Goal: Communication & Community: Answer question/provide support

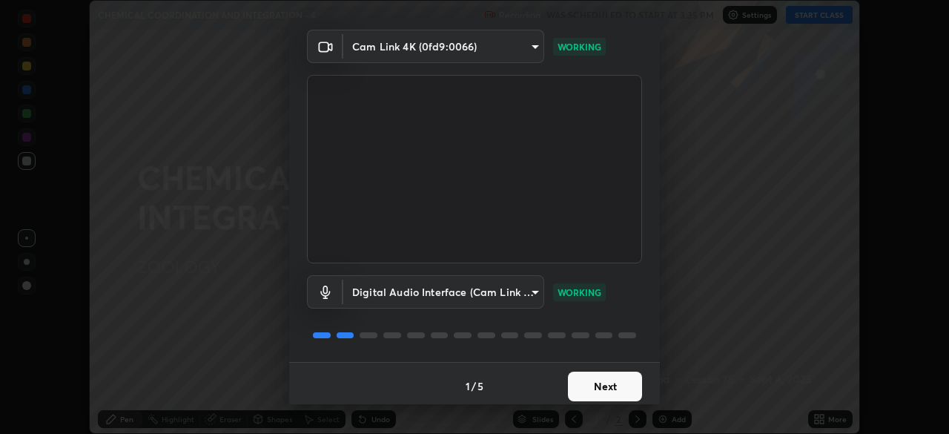
scroll to position [53, 0]
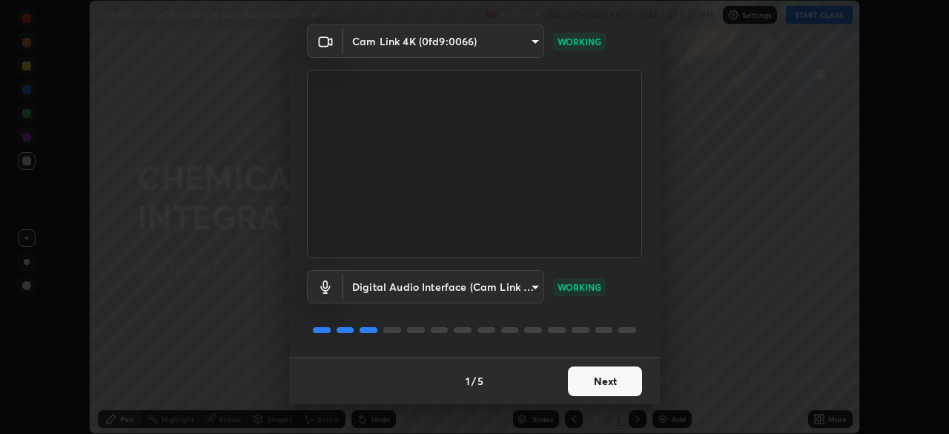
click at [595, 380] on button "Next" at bounding box center [605, 381] width 74 height 30
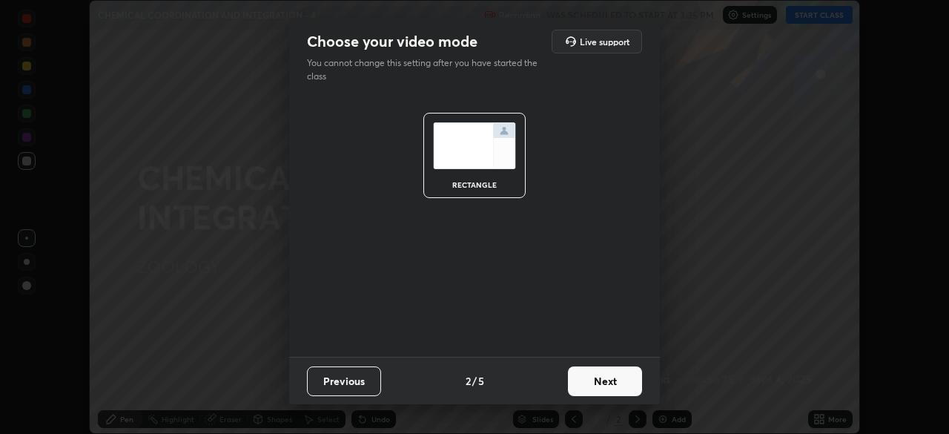
click at [594, 383] on button "Next" at bounding box center [605, 381] width 74 height 30
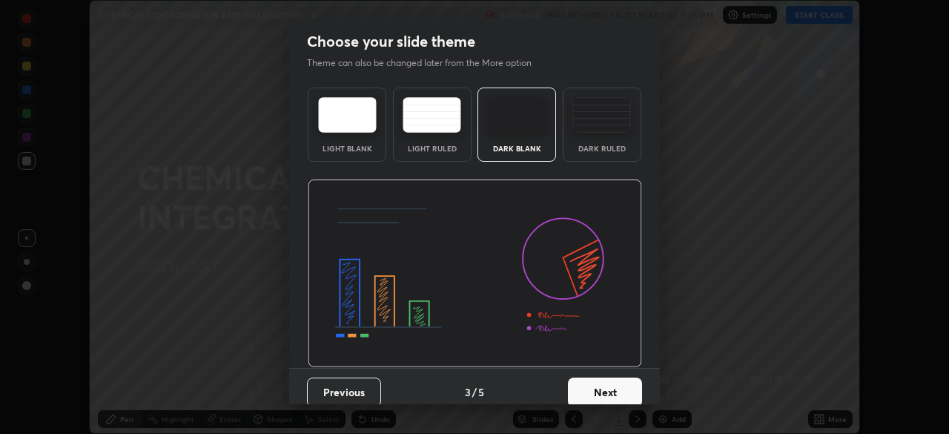
click at [592, 386] on button "Next" at bounding box center [605, 392] width 74 height 30
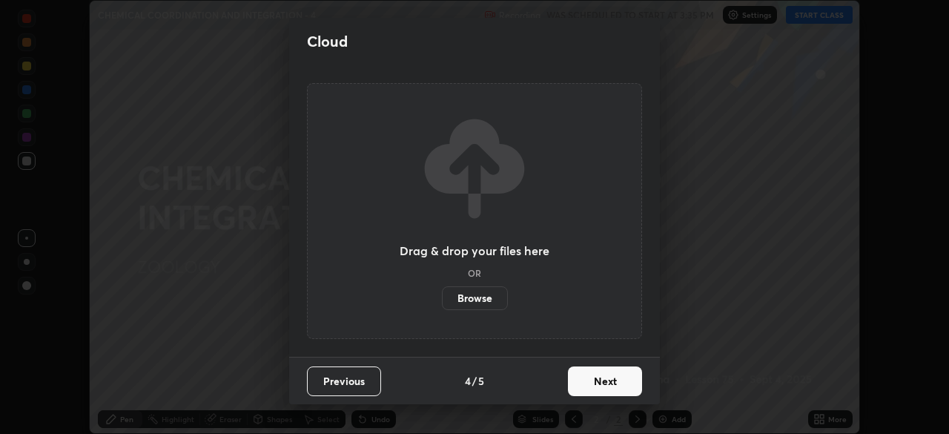
click at [589, 388] on button "Next" at bounding box center [605, 381] width 74 height 30
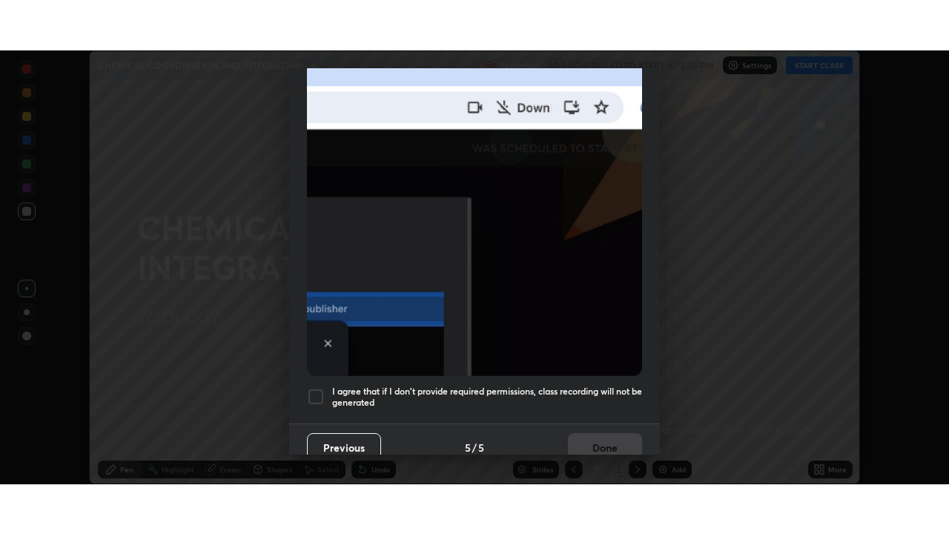
scroll to position [355, 0]
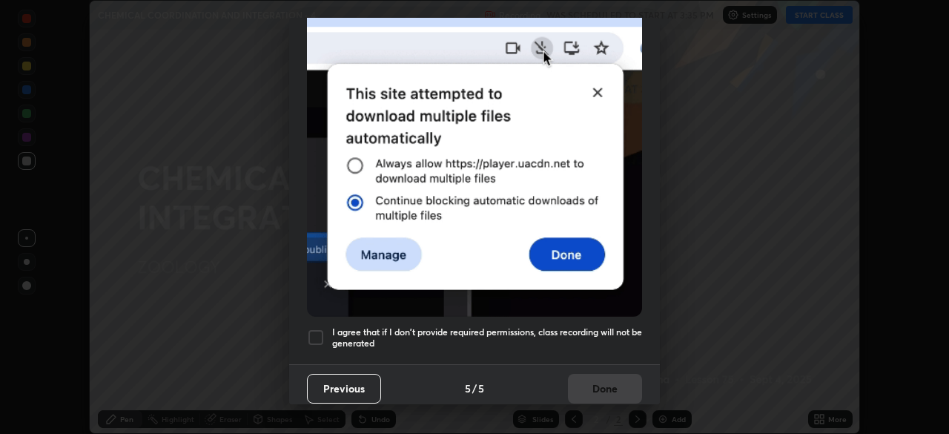
click at [319, 329] on div at bounding box center [316, 338] width 18 height 18
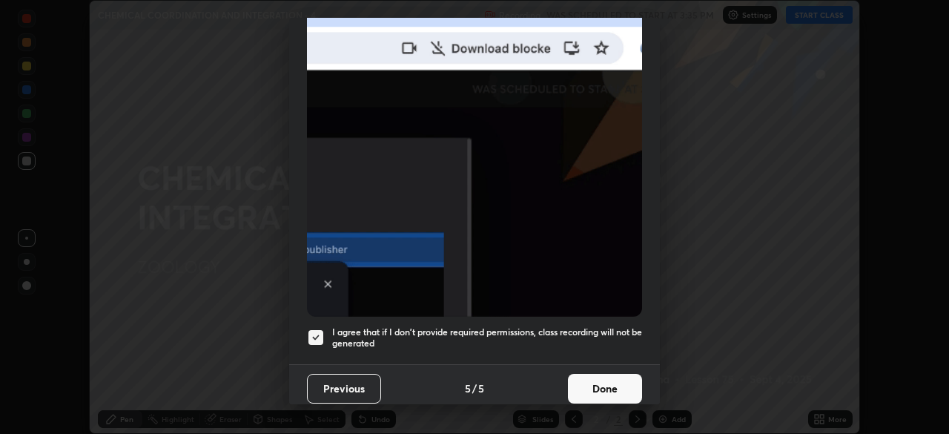
click at [589, 385] on button "Done" at bounding box center [605, 389] width 74 height 30
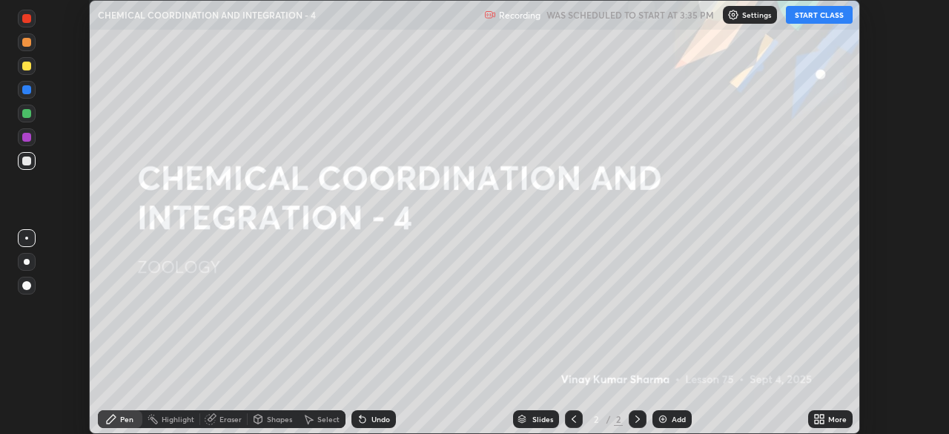
click at [827, 418] on div "More" at bounding box center [830, 419] width 44 height 18
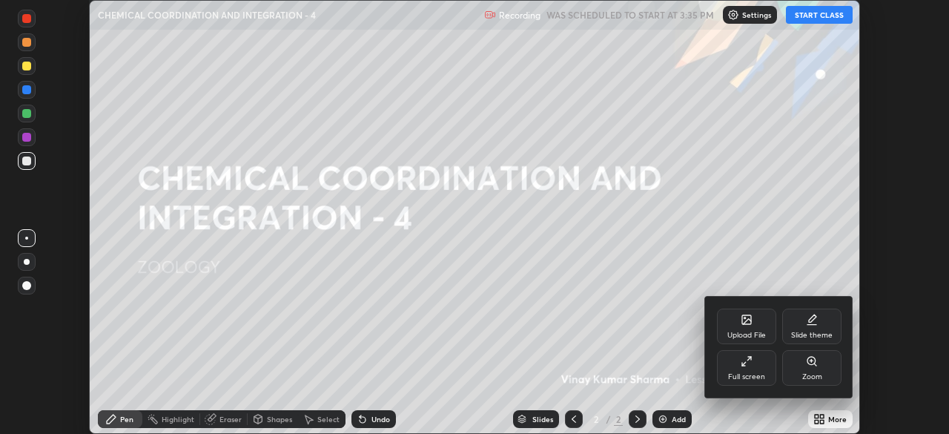
click at [755, 369] on div "Full screen" at bounding box center [746, 368] width 59 height 36
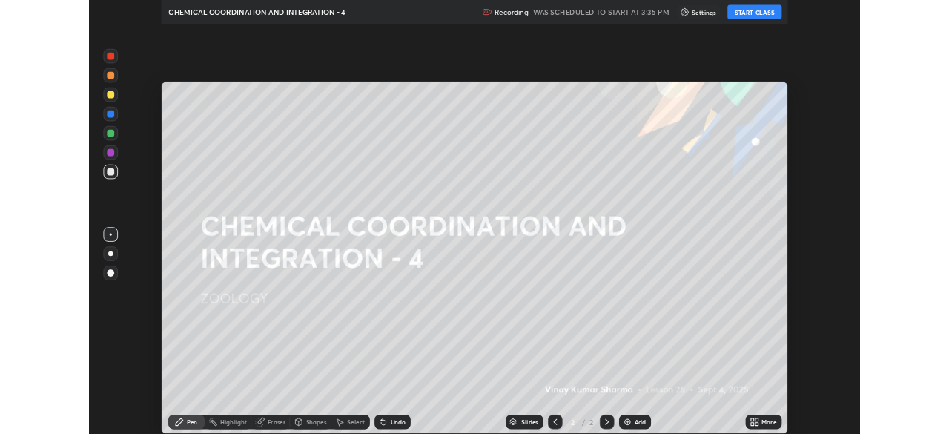
scroll to position [534, 949]
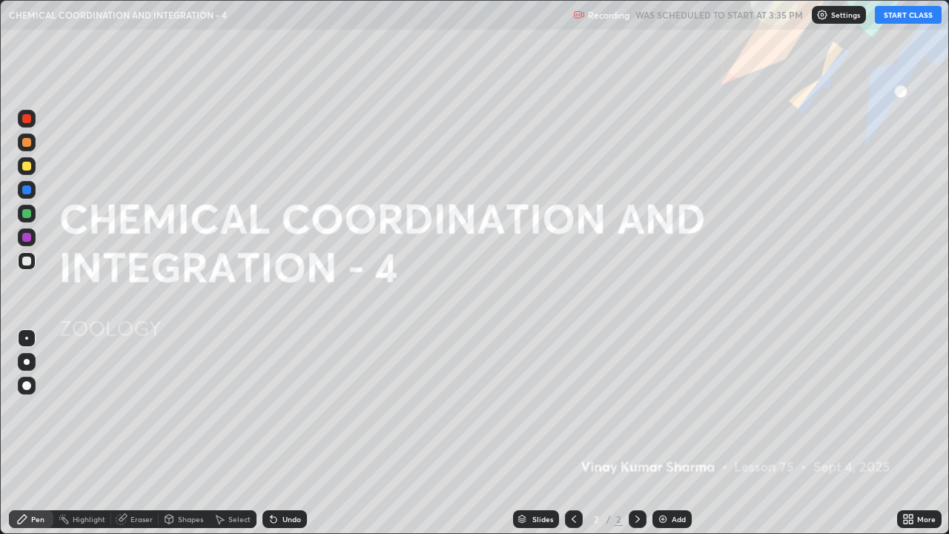
click at [902, 18] on button "START CLASS" at bounding box center [908, 15] width 67 height 18
click at [188, 433] on div "Shapes" at bounding box center [190, 518] width 25 height 7
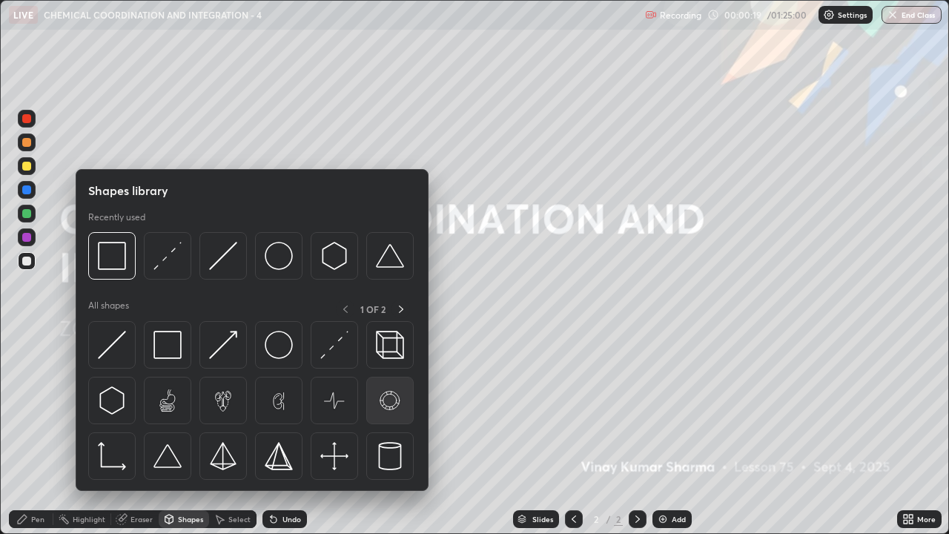
click at [399, 403] on img at bounding box center [390, 400] width 28 height 28
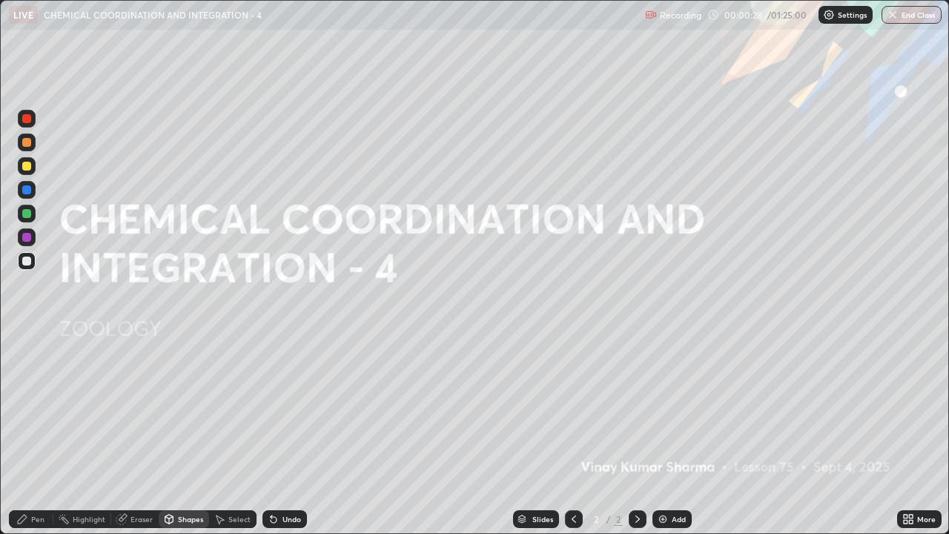
click at [295, 433] on div "Undo" at bounding box center [285, 519] width 44 height 18
click at [184, 433] on div "Shapes" at bounding box center [190, 518] width 25 height 7
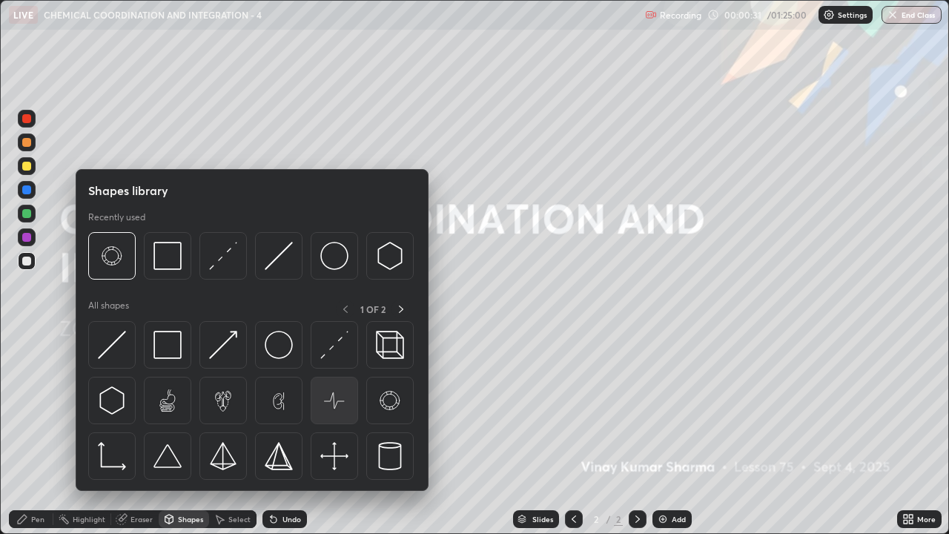
click at [337, 403] on img at bounding box center [334, 400] width 28 height 28
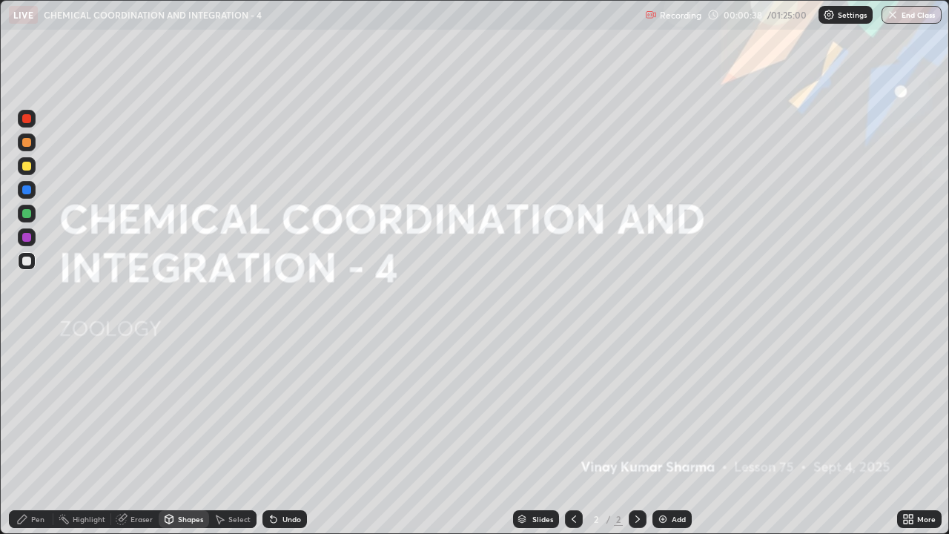
click at [284, 433] on div "Undo" at bounding box center [292, 518] width 19 height 7
click at [190, 433] on div "Shapes" at bounding box center [190, 518] width 25 height 7
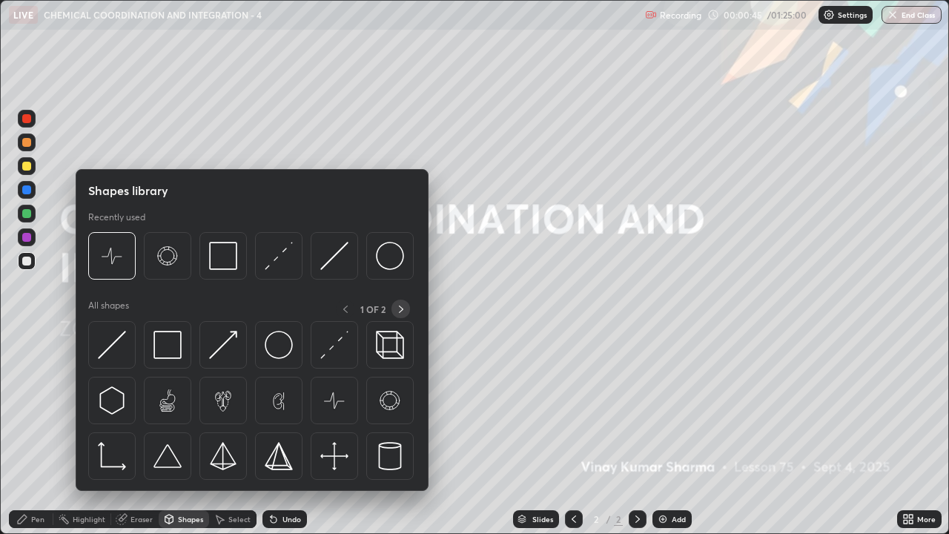
click at [401, 306] on icon at bounding box center [401, 309] width 12 height 12
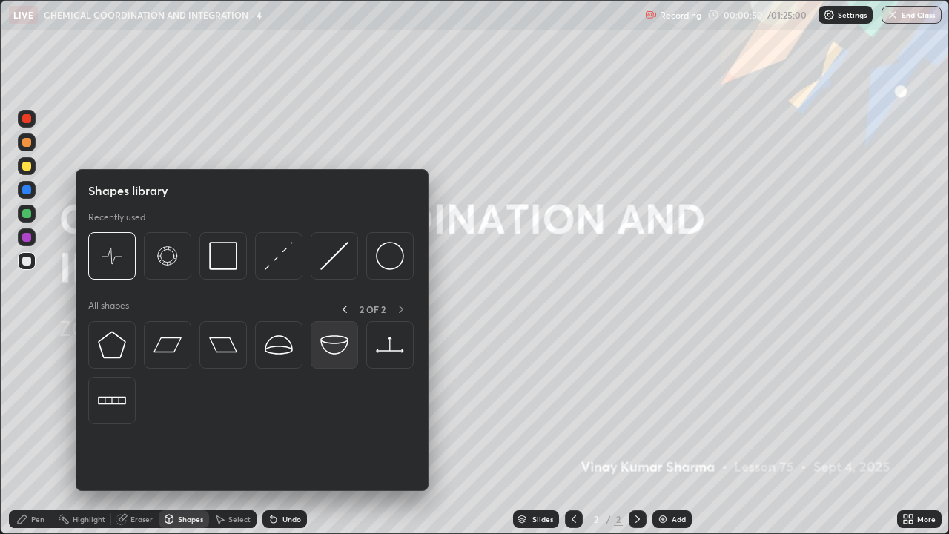
click at [338, 349] on img at bounding box center [334, 345] width 28 height 28
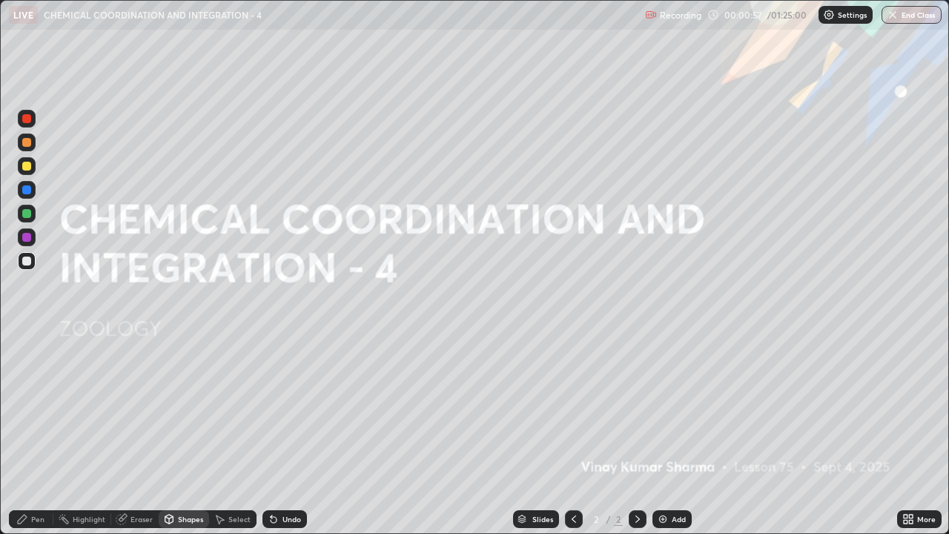
click at [286, 433] on div "Undo" at bounding box center [292, 518] width 19 height 7
click at [667, 433] on div "Add" at bounding box center [672, 519] width 39 height 18
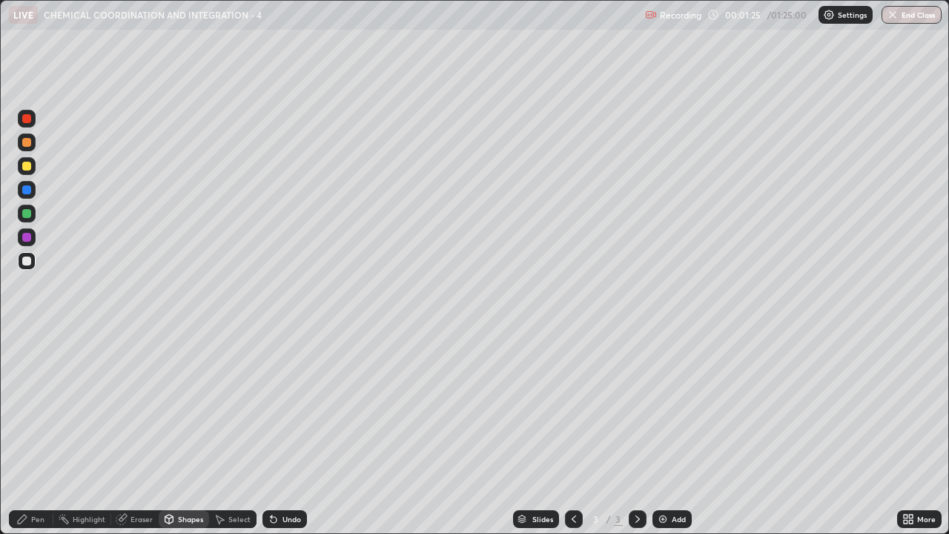
click at [29, 169] on div at bounding box center [26, 166] width 9 height 9
click at [276, 433] on icon at bounding box center [274, 519] width 12 height 12
click at [33, 433] on div "Pen" at bounding box center [37, 518] width 13 height 7
click at [28, 268] on div at bounding box center [27, 261] width 18 height 18
click at [27, 215] on div at bounding box center [26, 213] width 9 height 9
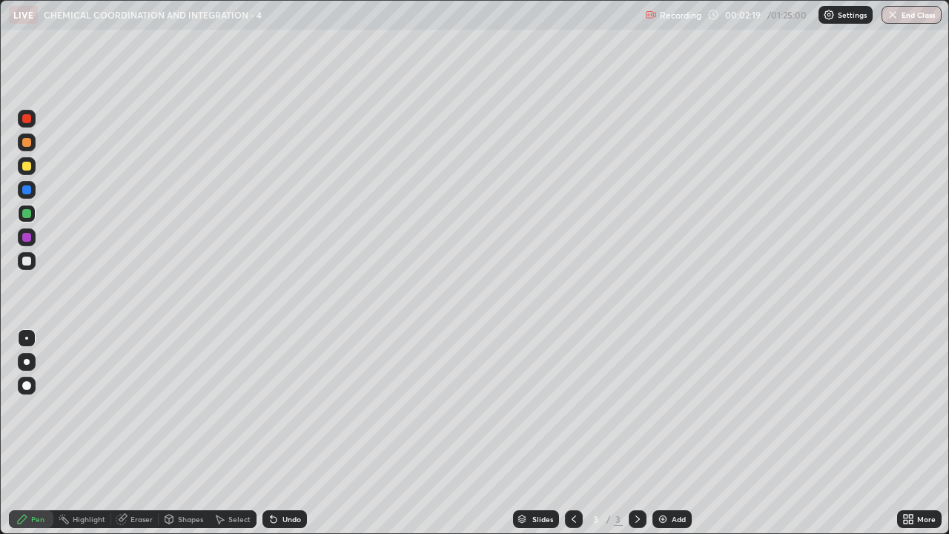
click at [29, 168] on div at bounding box center [26, 166] width 9 height 9
click at [26, 263] on div at bounding box center [26, 261] width 9 height 9
click at [283, 433] on div "Undo" at bounding box center [292, 518] width 19 height 7
click at [279, 433] on div "Undo" at bounding box center [285, 519] width 44 height 18
click at [277, 433] on icon at bounding box center [274, 519] width 12 height 12
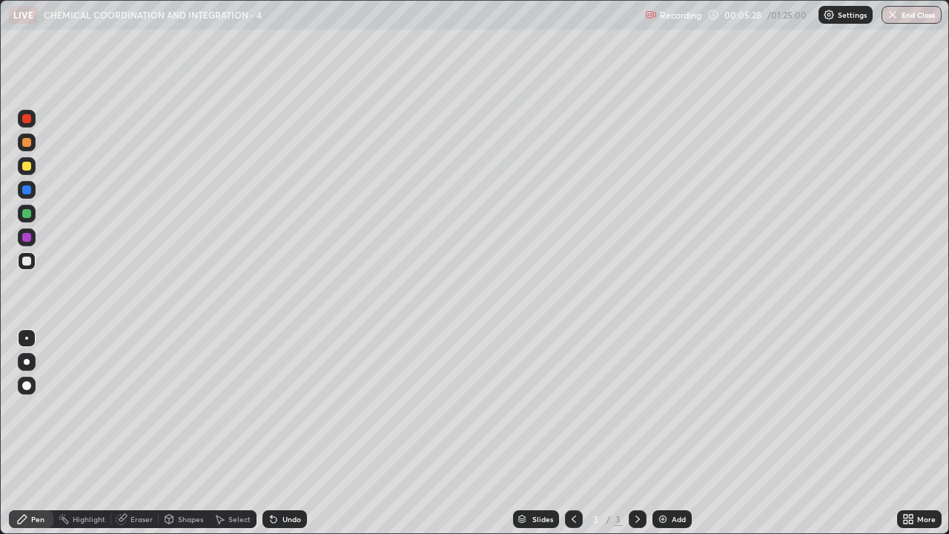
click at [274, 433] on icon at bounding box center [274, 520] width 6 height 6
click at [271, 433] on icon at bounding box center [274, 520] width 6 height 6
click at [270, 433] on icon at bounding box center [274, 519] width 12 height 12
click at [271, 433] on icon at bounding box center [274, 520] width 6 height 6
click at [271, 433] on icon at bounding box center [271, 515] width 1 height 1
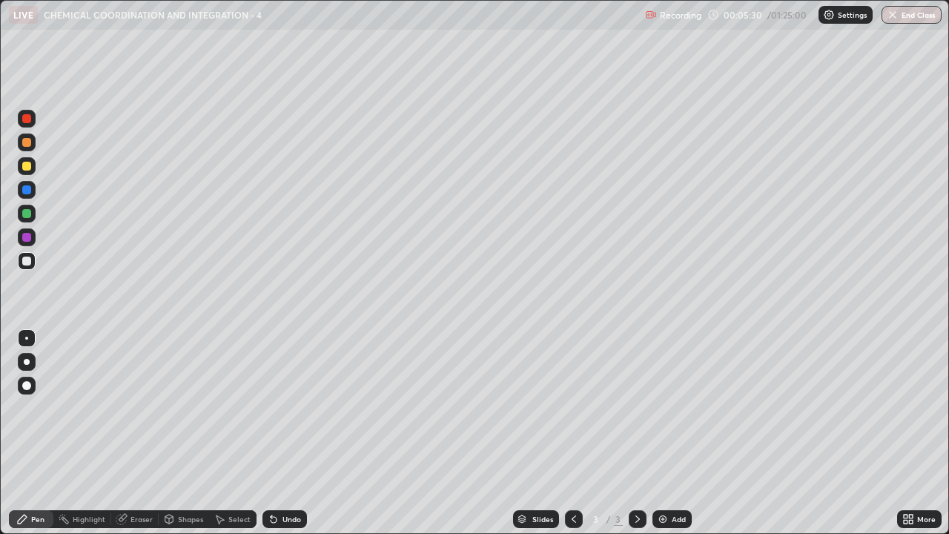
click at [271, 433] on icon at bounding box center [271, 515] width 1 height 1
click at [29, 262] on div at bounding box center [26, 261] width 9 height 9
click at [664, 433] on img at bounding box center [663, 519] width 12 height 12
click at [30, 144] on div at bounding box center [26, 142] width 9 height 9
click at [30, 263] on div at bounding box center [26, 261] width 9 height 9
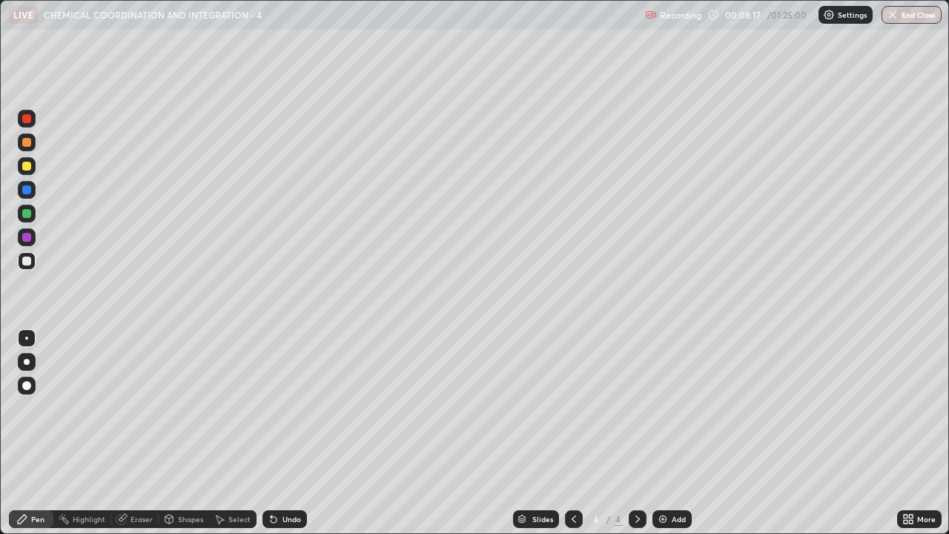
click at [29, 170] on div at bounding box center [26, 166] width 9 height 9
click at [27, 214] on div at bounding box center [26, 213] width 9 height 9
click at [27, 263] on div at bounding box center [26, 261] width 9 height 9
click at [26, 167] on div at bounding box center [26, 166] width 9 height 9
click at [573, 433] on icon at bounding box center [574, 519] width 12 height 12
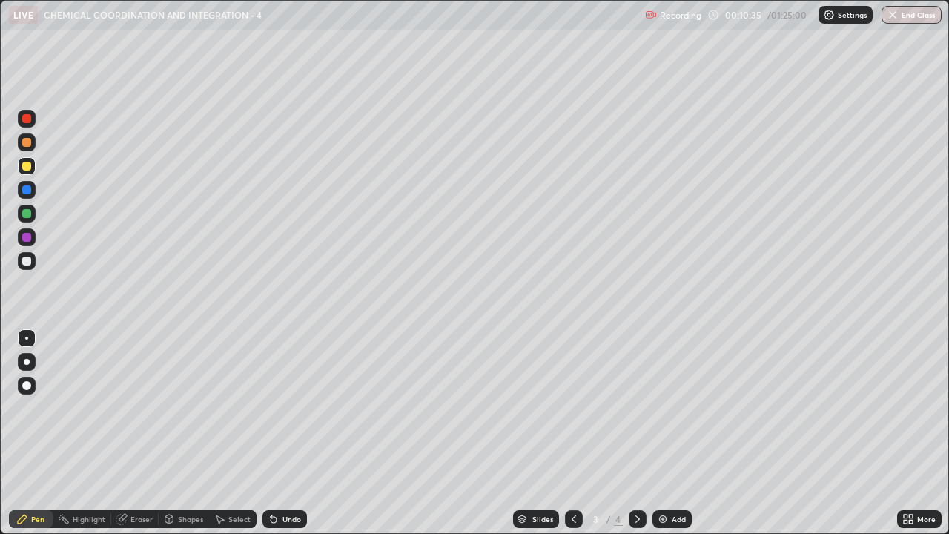
click at [635, 433] on icon at bounding box center [638, 519] width 12 height 12
click at [184, 433] on div "Shapes" at bounding box center [190, 518] width 25 height 7
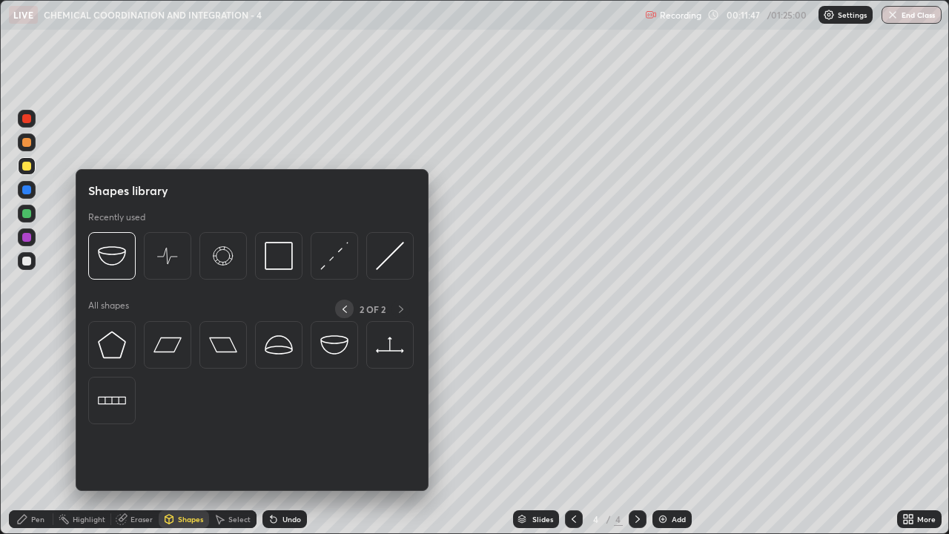
click at [344, 307] on icon at bounding box center [345, 309] width 4 height 7
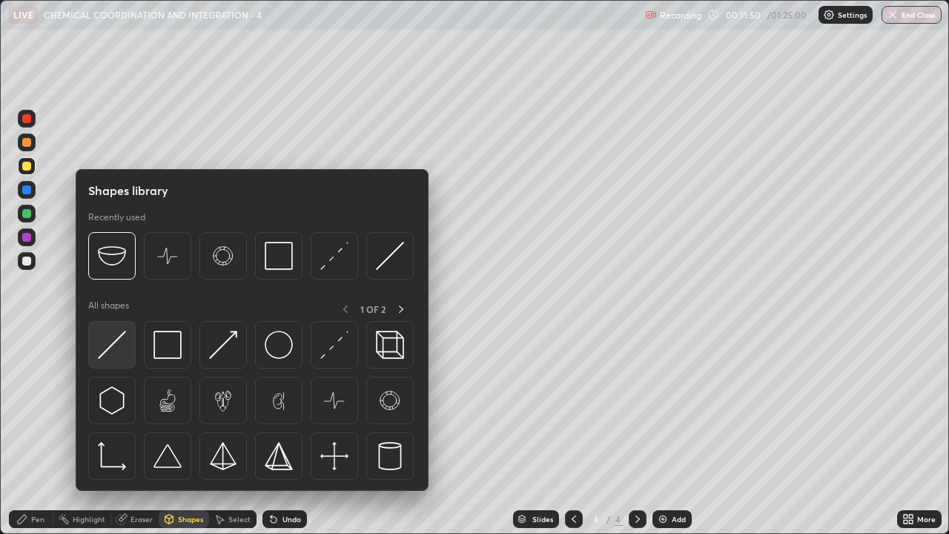
click at [125, 352] on img at bounding box center [112, 345] width 28 height 28
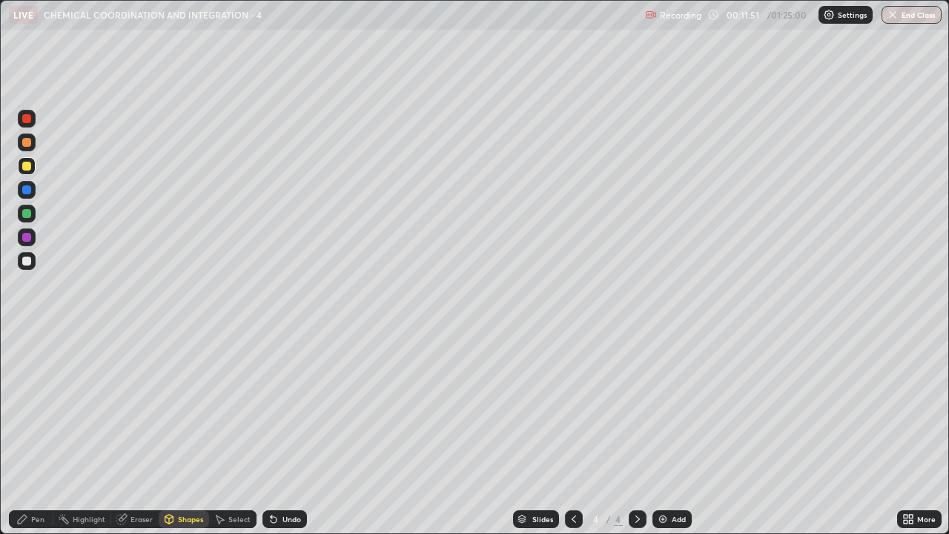
click at [27, 214] on div at bounding box center [26, 213] width 9 height 9
click at [27, 262] on div at bounding box center [26, 261] width 9 height 9
click at [22, 433] on icon at bounding box center [22, 519] width 9 height 9
click at [28, 237] on div at bounding box center [26, 237] width 9 height 9
click at [179, 433] on div "Shapes" at bounding box center [190, 518] width 25 height 7
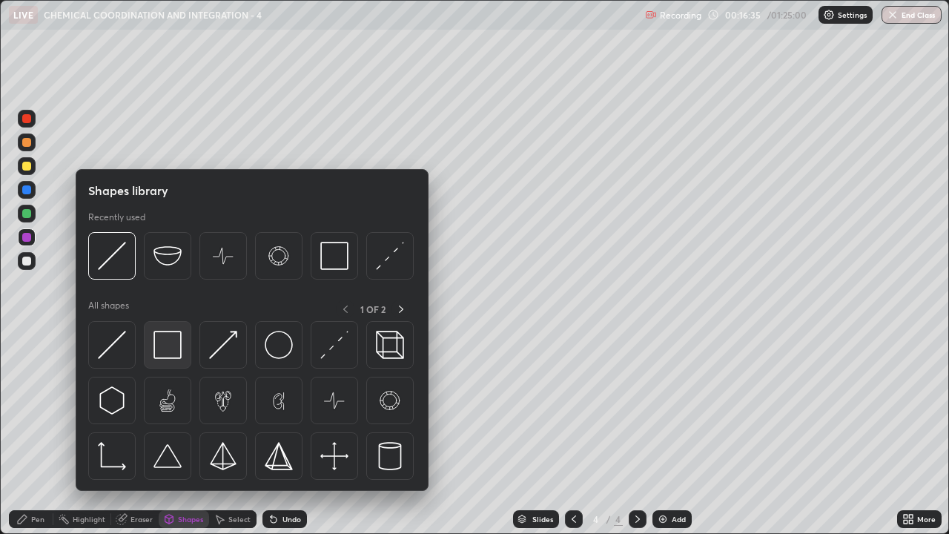
click at [160, 352] on img at bounding box center [168, 345] width 28 height 28
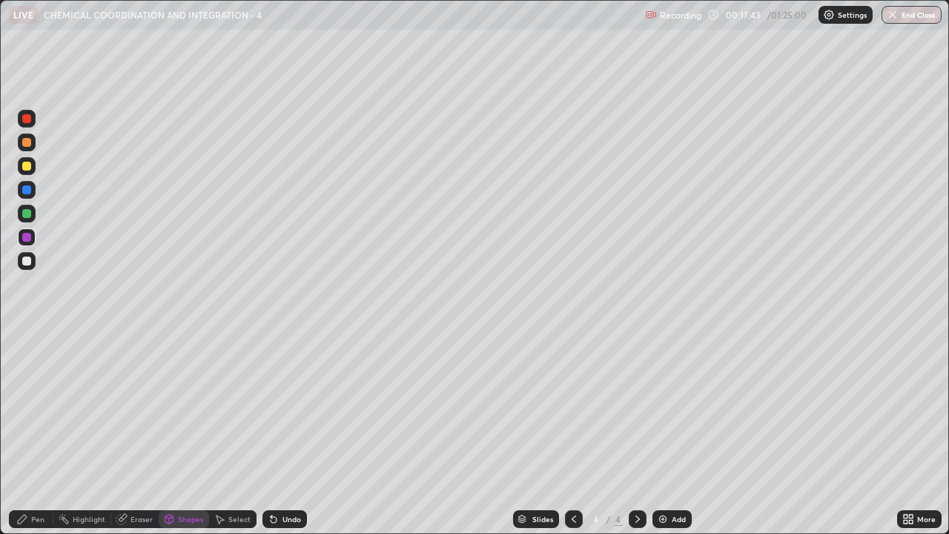
click at [664, 433] on img at bounding box center [663, 519] width 12 height 12
click at [32, 433] on div "Pen" at bounding box center [37, 518] width 13 height 7
click at [29, 167] on div at bounding box center [26, 166] width 9 height 9
click at [187, 433] on div "Shapes" at bounding box center [190, 518] width 25 height 7
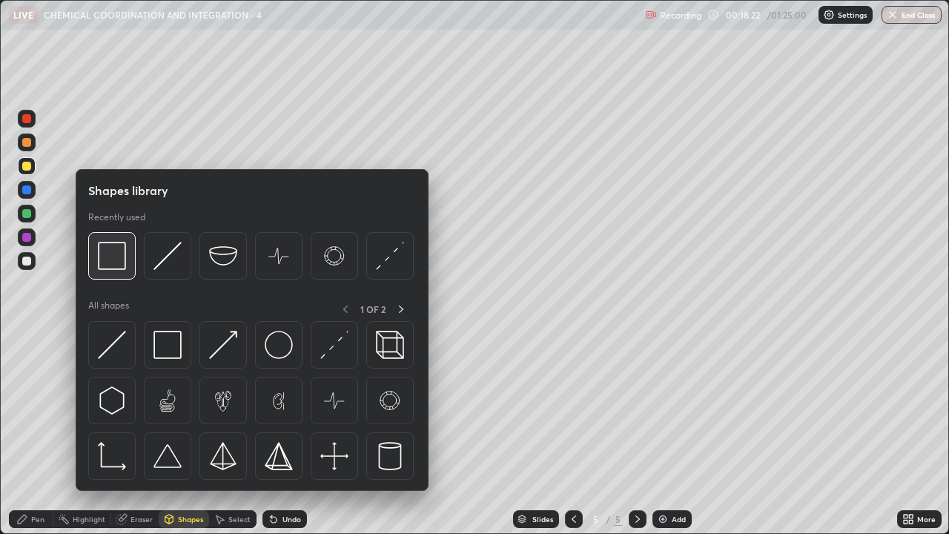
click at [125, 264] on img at bounding box center [112, 256] width 28 height 28
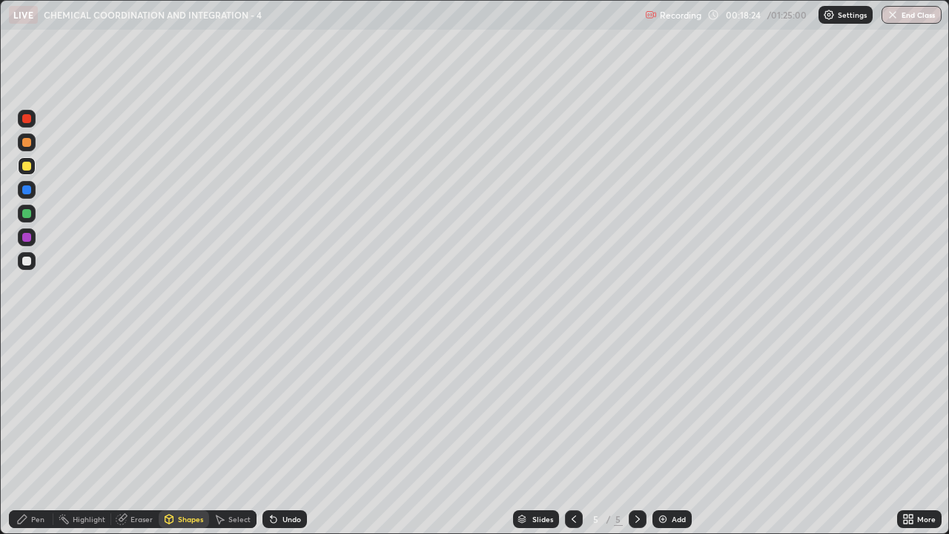
click at [30, 214] on div at bounding box center [26, 213] width 9 height 9
click at [38, 433] on div "Pen" at bounding box center [37, 518] width 13 height 7
click at [185, 433] on div "Shapes" at bounding box center [190, 518] width 25 height 7
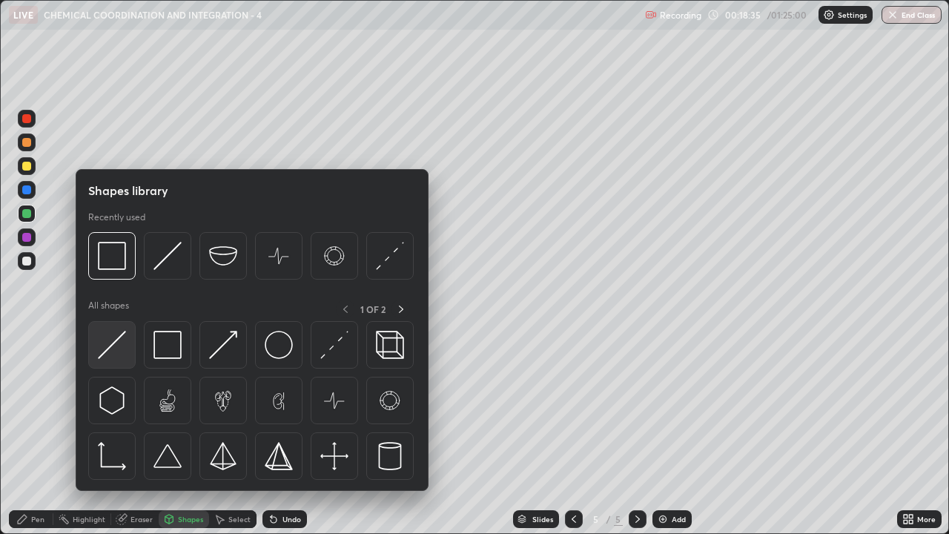
click at [121, 348] on img at bounding box center [112, 345] width 28 height 28
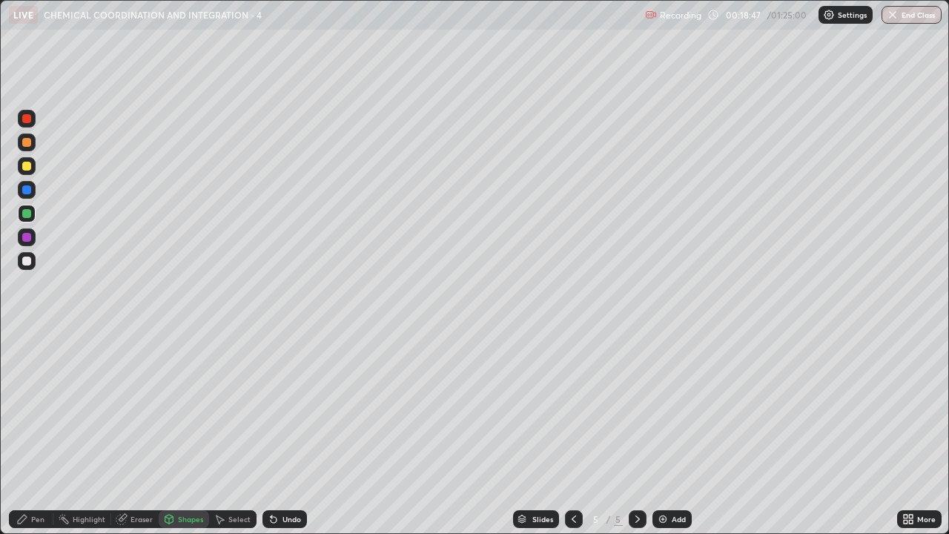
click at [27, 215] on div at bounding box center [26, 213] width 9 height 9
click at [33, 433] on div "Pen" at bounding box center [37, 518] width 13 height 7
click at [30, 264] on div at bounding box center [26, 261] width 9 height 9
click at [30, 166] on div at bounding box center [26, 166] width 9 height 9
click at [135, 433] on div "Eraser" at bounding box center [142, 518] width 22 height 7
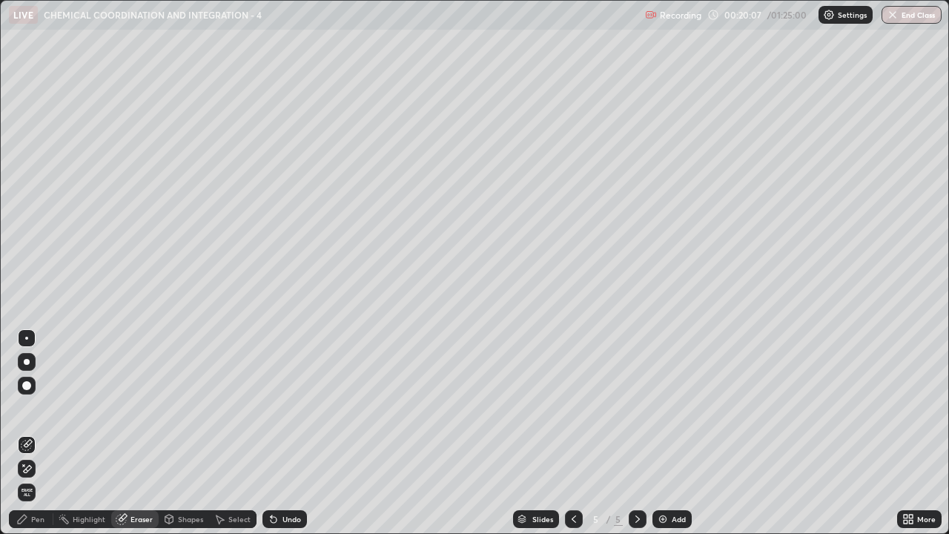
click at [192, 433] on div "Shapes" at bounding box center [190, 518] width 25 height 7
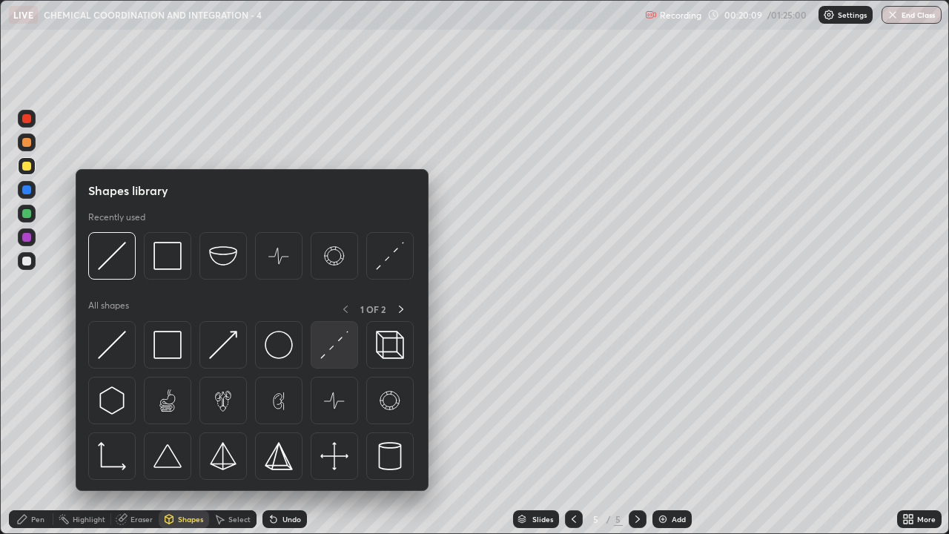
click at [334, 353] on img at bounding box center [334, 345] width 28 height 28
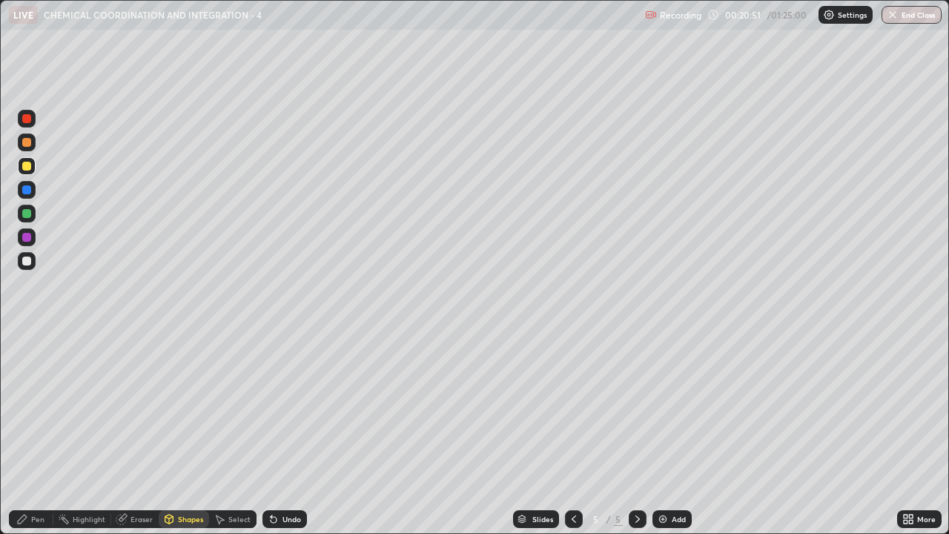
click at [35, 433] on div "Pen" at bounding box center [37, 518] width 13 height 7
click at [27, 260] on div at bounding box center [26, 261] width 9 height 9
click at [27, 212] on div at bounding box center [26, 213] width 9 height 9
click at [29, 262] on div at bounding box center [26, 261] width 9 height 9
click at [28, 240] on div at bounding box center [26, 237] width 9 height 9
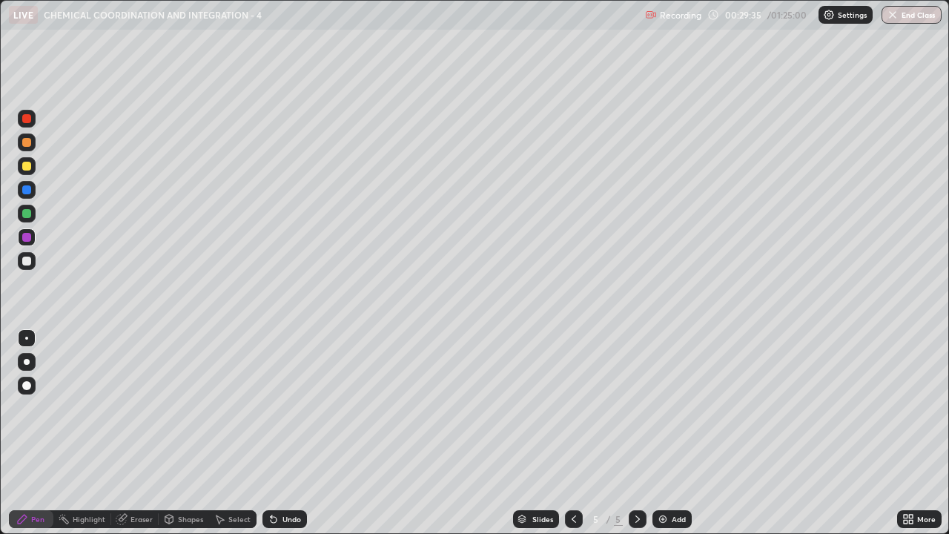
click at [182, 433] on div "Shapes" at bounding box center [190, 518] width 25 height 7
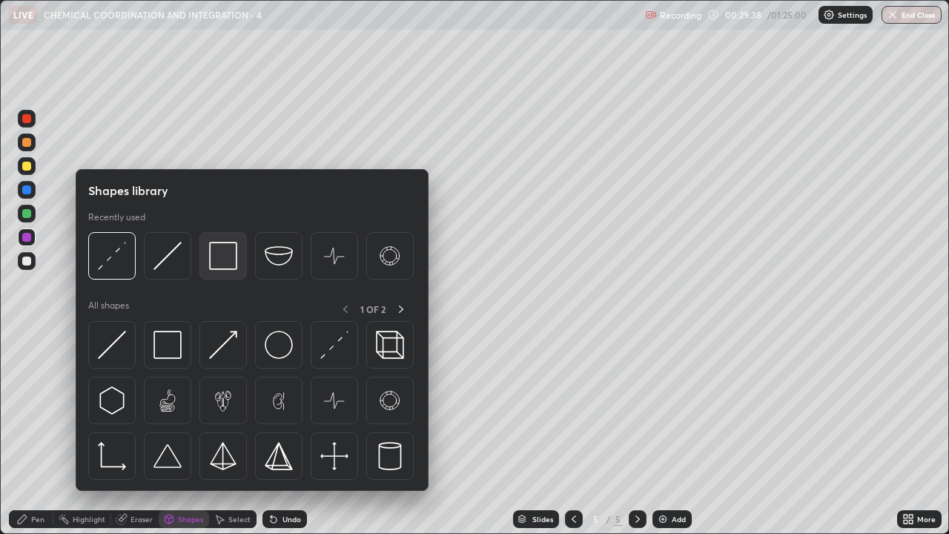
click at [227, 263] on img at bounding box center [223, 256] width 28 height 28
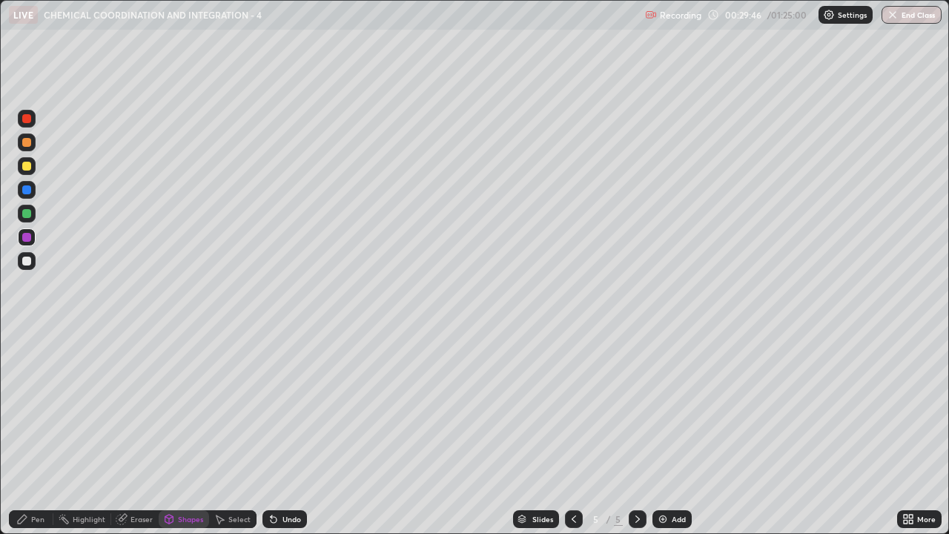
click at [42, 433] on div "Pen" at bounding box center [37, 518] width 13 height 7
click at [27, 258] on div at bounding box center [26, 261] width 9 height 9
click at [27, 167] on div at bounding box center [26, 166] width 9 height 9
click at [143, 433] on div "Eraser" at bounding box center [142, 518] width 22 height 7
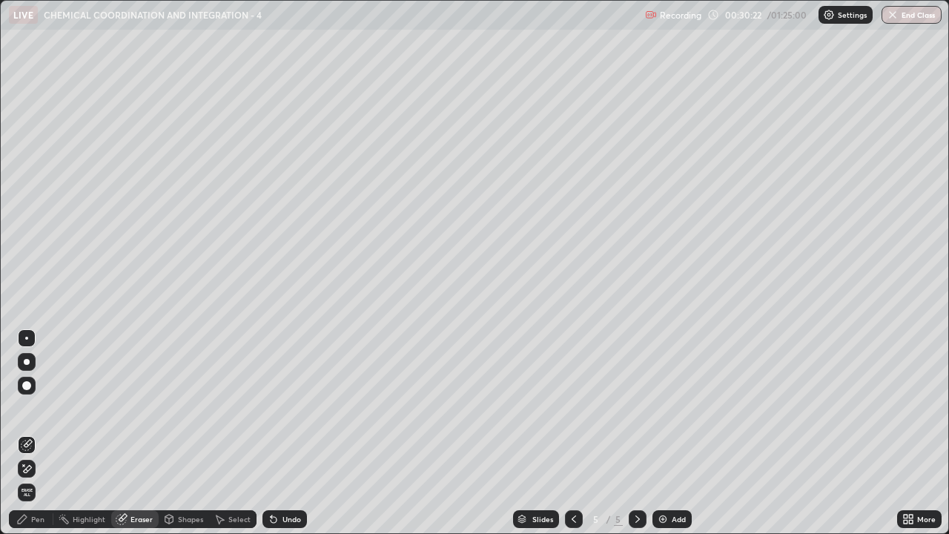
click at [41, 433] on div "Pen" at bounding box center [37, 518] width 13 height 7
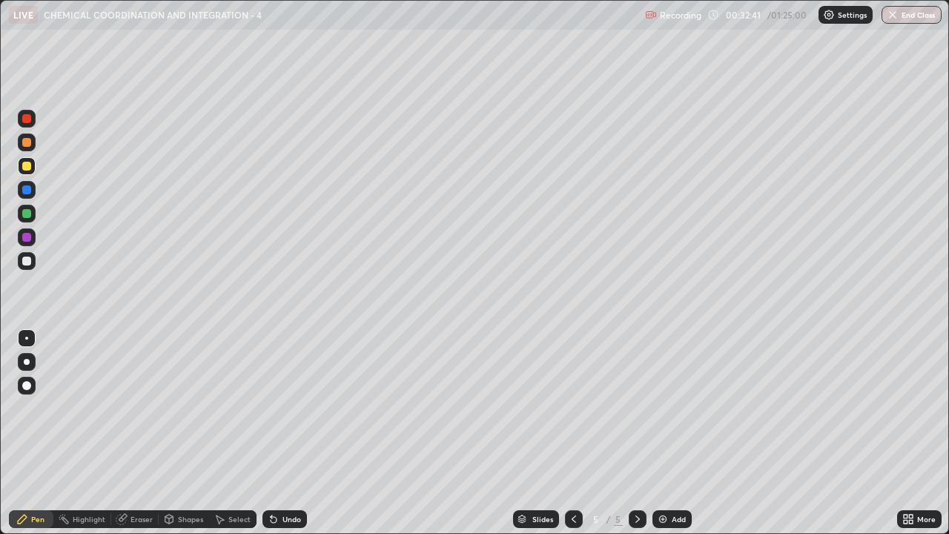
click at [21, 262] on div at bounding box center [27, 261] width 18 height 18
click at [28, 263] on div at bounding box center [26, 261] width 9 height 9
click at [28, 266] on div at bounding box center [27, 261] width 18 height 18
click at [279, 433] on div "Undo" at bounding box center [285, 519] width 44 height 18
click at [278, 433] on div "Undo" at bounding box center [285, 519] width 44 height 18
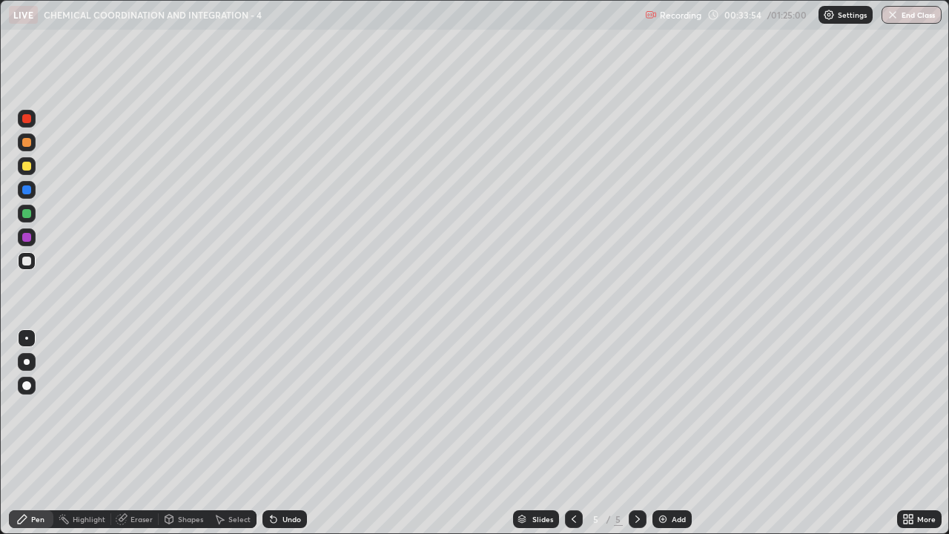
click at [278, 433] on div "Undo" at bounding box center [285, 519] width 44 height 18
click at [277, 433] on div "Undo" at bounding box center [285, 519] width 44 height 18
click at [277, 433] on icon at bounding box center [274, 519] width 12 height 12
click at [276, 433] on div "Undo" at bounding box center [285, 519] width 44 height 18
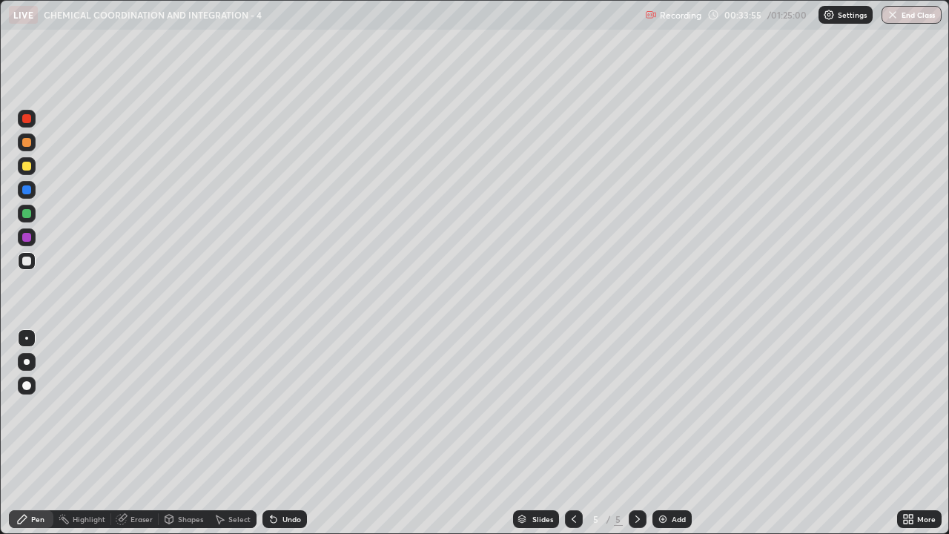
click at [276, 433] on div "Undo" at bounding box center [285, 519] width 44 height 18
click at [275, 433] on div "Undo" at bounding box center [285, 519] width 44 height 18
click at [274, 433] on icon at bounding box center [274, 519] width 12 height 12
click at [27, 167] on div at bounding box center [26, 166] width 9 height 9
click at [664, 433] on img at bounding box center [663, 519] width 12 height 12
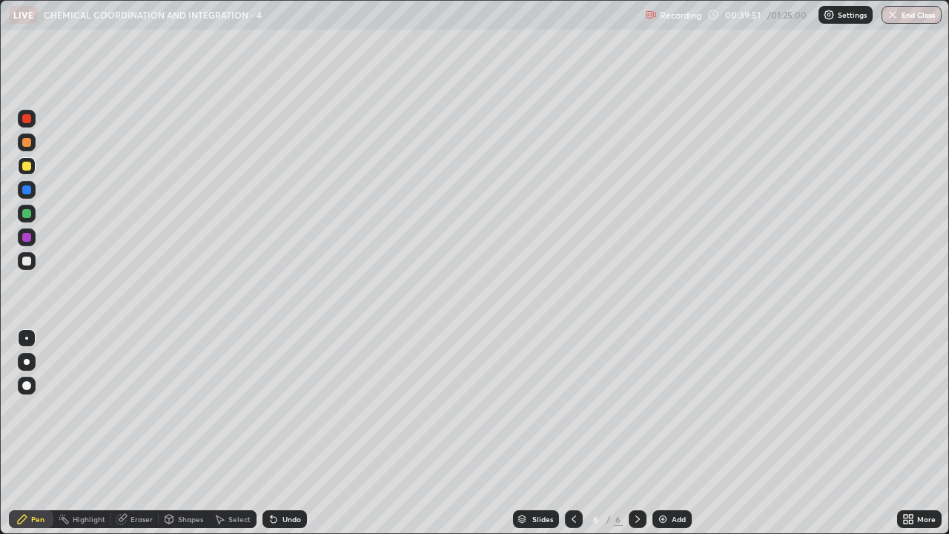
click at [27, 262] on div at bounding box center [26, 261] width 9 height 9
click at [26, 166] on div at bounding box center [26, 166] width 9 height 9
click at [25, 261] on div at bounding box center [26, 261] width 9 height 9
click at [29, 217] on div at bounding box center [26, 213] width 9 height 9
click at [26, 238] on div at bounding box center [26, 237] width 9 height 9
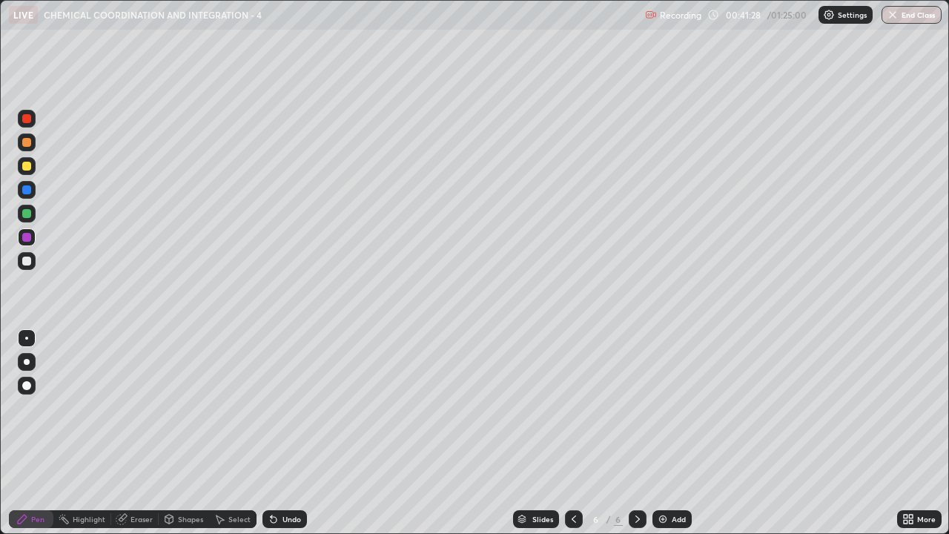
click at [284, 433] on div "Undo" at bounding box center [292, 518] width 19 height 7
click at [286, 433] on div "Undo" at bounding box center [292, 518] width 19 height 7
click at [290, 433] on div "Undo" at bounding box center [292, 518] width 19 height 7
click at [287, 433] on div "Undo" at bounding box center [292, 518] width 19 height 7
click at [27, 261] on div at bounding box center [26, 261] width 9 height 9
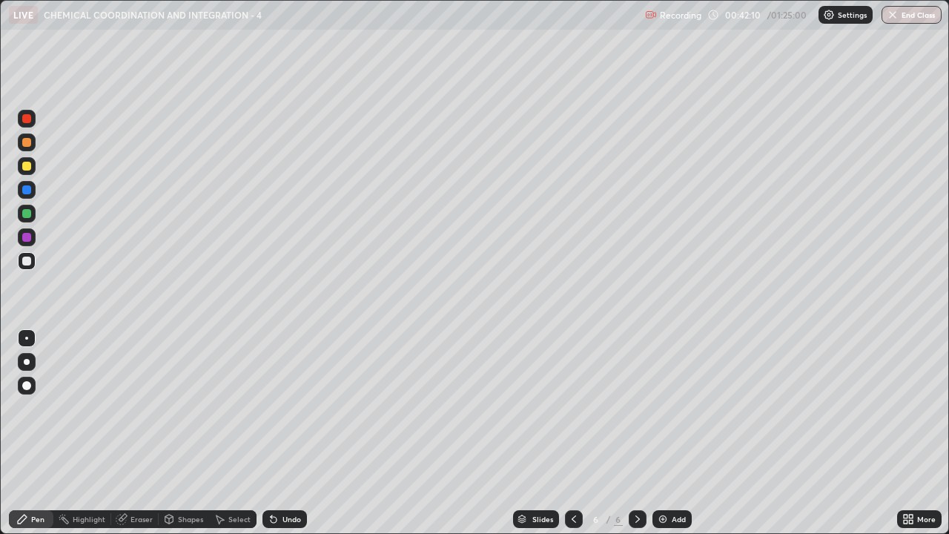
click at [27, 262] on div at bounding box center [26, 261] width 9 height 9
click at [25, 263] on div at bounding box center [26, 261] width 9 height 9
click at [24, 166] on div at bounding box center [26, 166] width 9 height 9
click at [142, 433] on div "Eraser" at bounding box center [142, 518] width 22 height 7
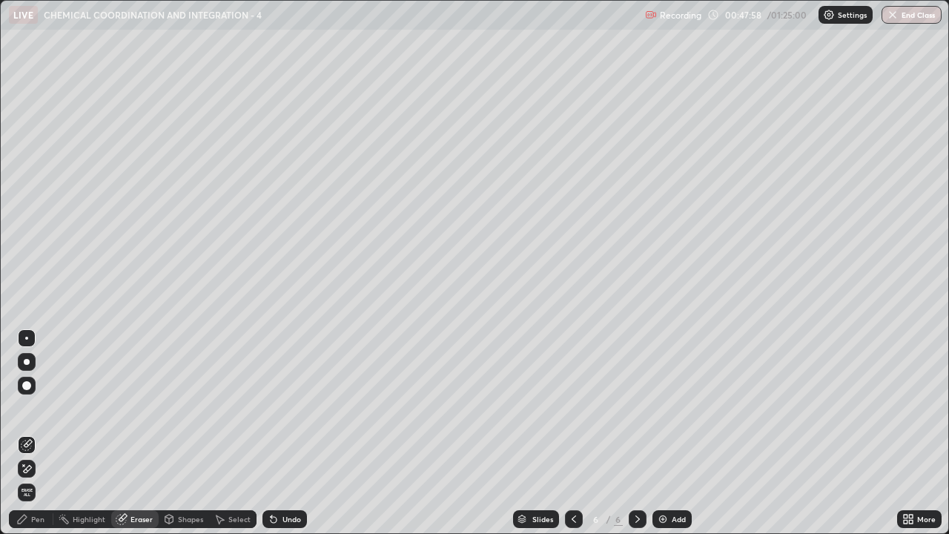
click at [28, 433] on icon at bounding box center [22, 519] width 12 height 12
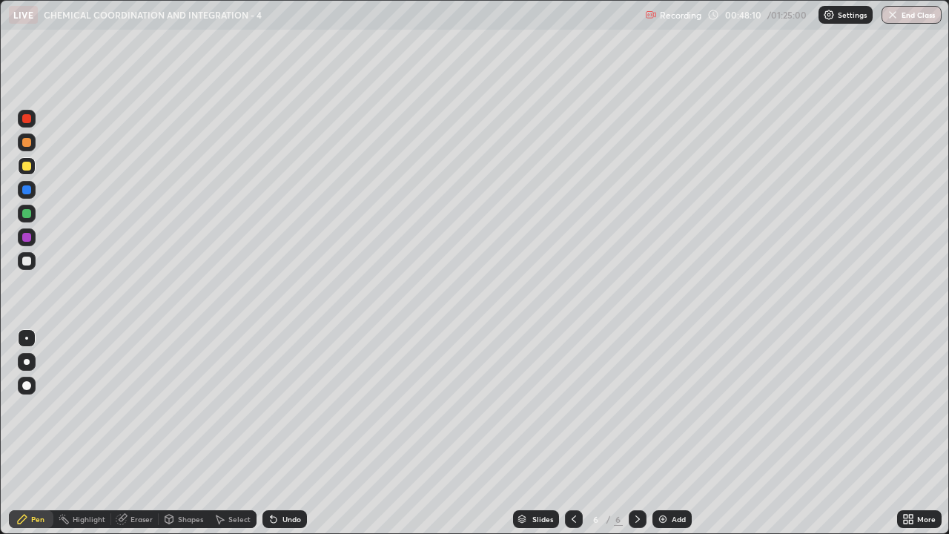
click at [25, 337] on div at bounding box center [26, 338] width 3 height 3
click at [29, 260] on div at bounding box center [26, 261] width 9 height 9
click at [27, 216] on div at bounding box center [26, 213] width 9 height 9
click at [27, 143] on div at bounding box center [26, 142] width 9 height 9
click at [30, 263] on div at bounding box center [26, 261] width 9 height 9
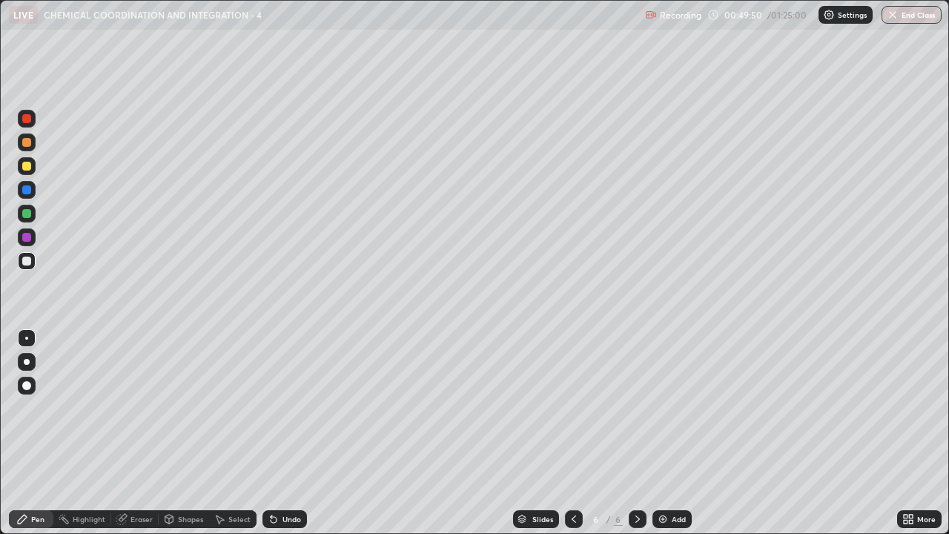
click at [34, 144] on div at bounding box center [27, 142] width 18 height 18
click at [277, 433] on icon at bounding box center [274, 519] width 12 height 12
click at [286, 433] on div "Undo" at bounding box center [285, 519] width 44 height 18
click at [279, 433] on div "Undo" at bounding box center [285, 519] width 44 height 18
click at [278, 433] on div "Undo" at bounding box center [285, 519] width 44 height 18
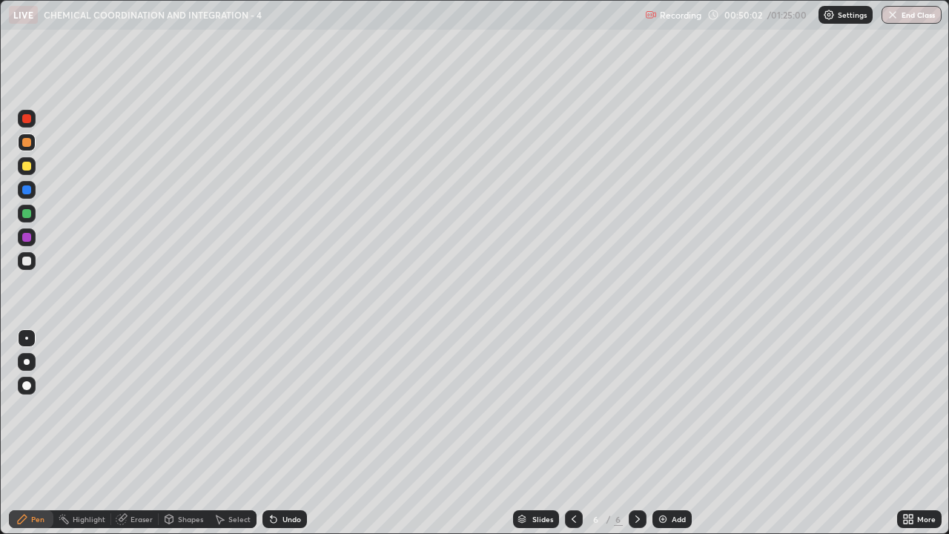
click at [277, 433] on icon at bounding box center [274, 519] width 12 height 12
click at [271, 433] on icon at bounding box center [274, 520] width 6 height 6
click at [275, 433] on div "Undo" at bounding box center [285, 519] width 44 height 18
click at [274, 433] on icon at bounding box center [274, 519] width 12 height 12
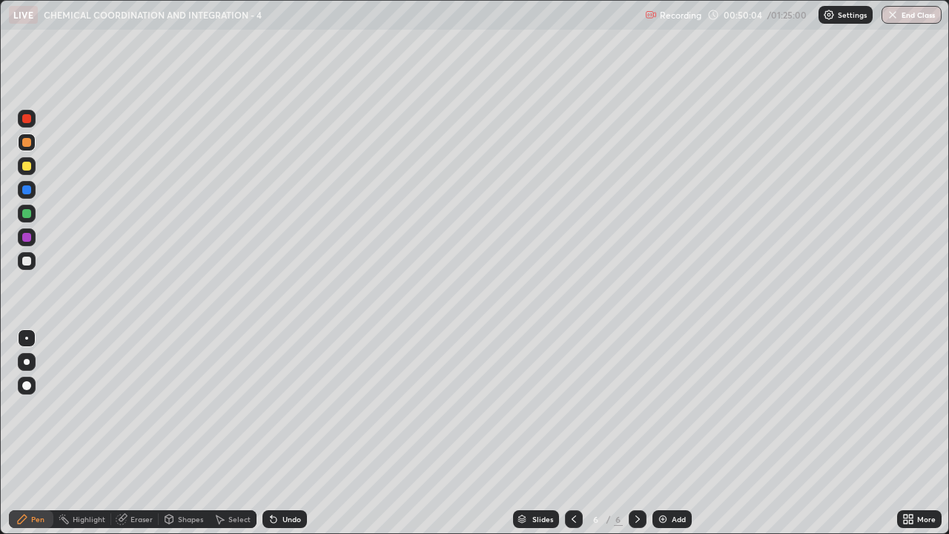
click at [278, 433] on div "Undo" at bounding box center [285, 519] width 44 height 18
click at [286, 433] on div "Undo" at bounding box center [285, 519] width 44 height 18
click at [29, 433] on div "Pen" at bounding box center [31, 519] width 44 height 18
click at [26, 261] on div at bounding box center [26, 261] width 9 height 9
click at [27, 166] on div at bounding box center [26, 166] width 9 height 9
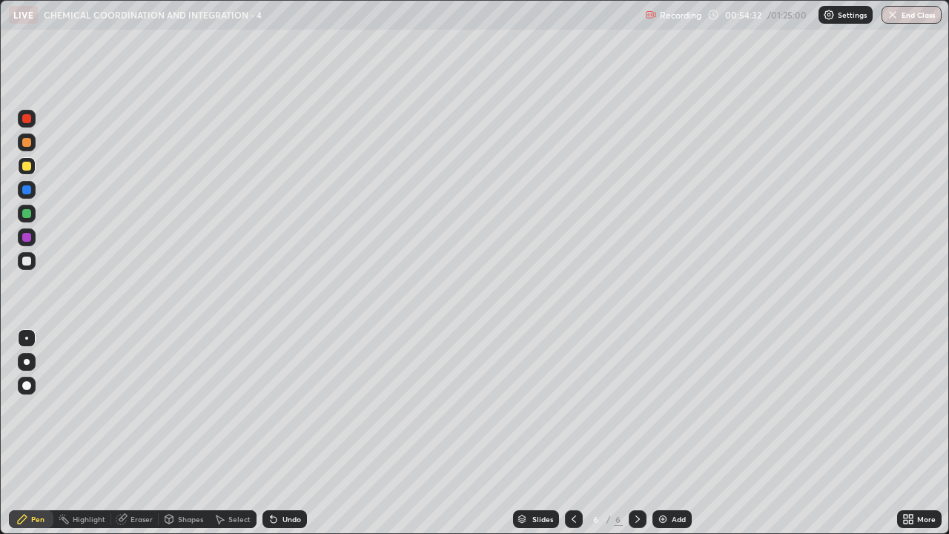
click at [27, 262] on div at bounding box center [26, 261] width 9 height 9
click at [24, 165] on div at bounding box center [26, 166] width 9 height 9
click at [30, 264] on div at bounding box center [26, 261] width 9 height 9
click at [27, 171] on div at bounding box center [27, 166] width 18 height 18
click at [24, 260] on div at bounding box center [26, 261] width 9 height 9
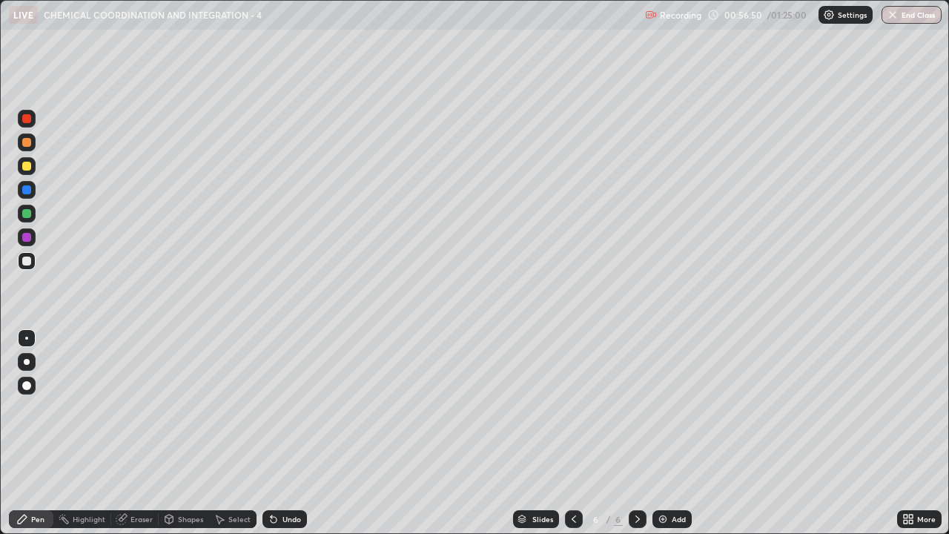
click at [23, 260] on div at bounding box center [26, 261] width 9 height 9
click at [30, 166] on div at bounding box center [26, 166] width 9 height 9
click at [25, 261] on div at bounding box center [26, 261] width 9 height 9
click at [286, 433] on div "Undo" at bounding box center [292, 518] width 19 height 7
click at [290, 433] on div "Undo" at bounding box center [292, 518] width 19 height 7
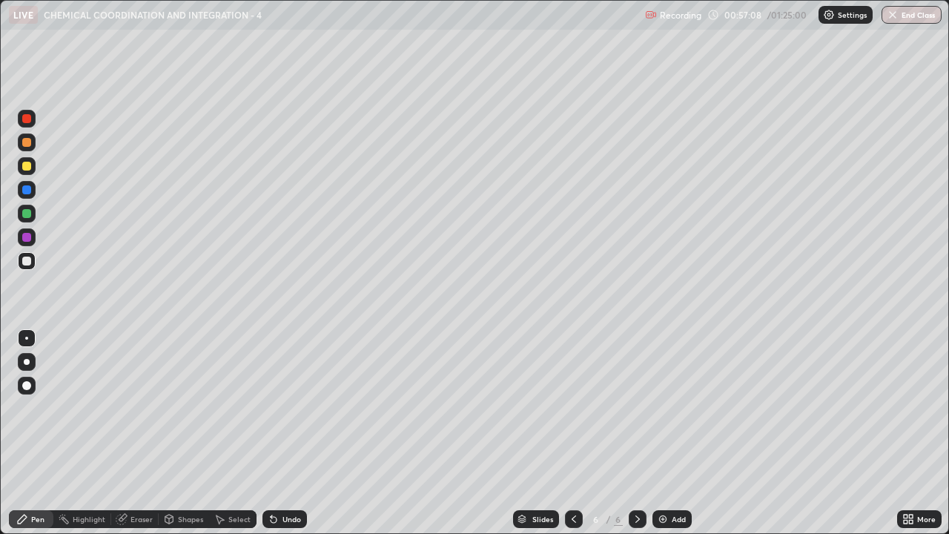
click at [291, 433] on div "Undo" at bounding box center [292, 518] width 19 height 7
click at [33, 433] on div "Pen" at bounding box center [37, 518] width 13 height 7
click at [27, 166] on div at bounding box center [26, 166] width 9 height 9
click at [26, 263] on div at bounding box center [26, 261] width 9 height 9
click at [666, 433] on img at bounding box center [663, 519] width 12 height 12
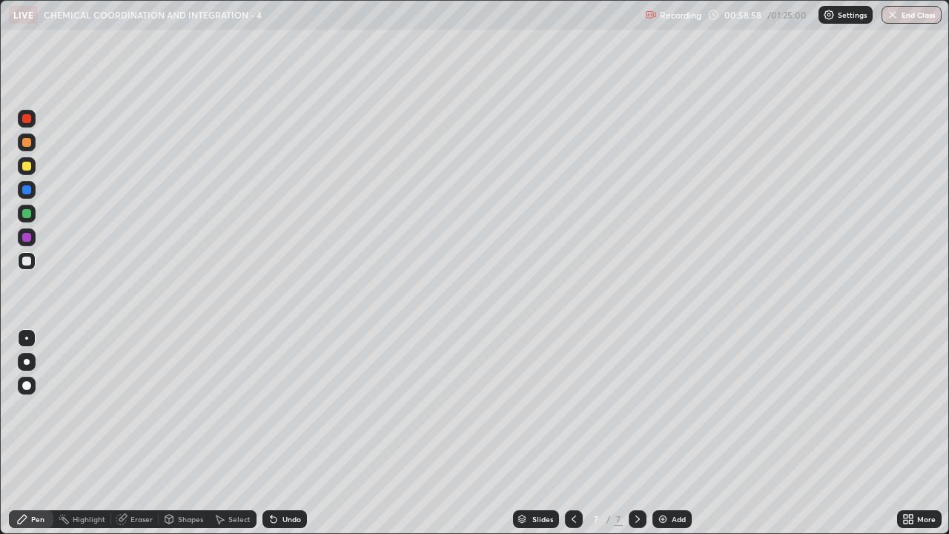
click at [27, 265] on div at bounding box center [26, 261] width 9 height 9
click at [24, 167] on div at bounding box center [26, 166] width 9 height 9
click at [29, 220] on div at bounding box center [27, 214] width 18 height 18
click at [27, 238] on div at bounding box center [26, 237] width 9 height 9
click at [27, 261] on div at bounding box center [26, 261] width 9 height 9
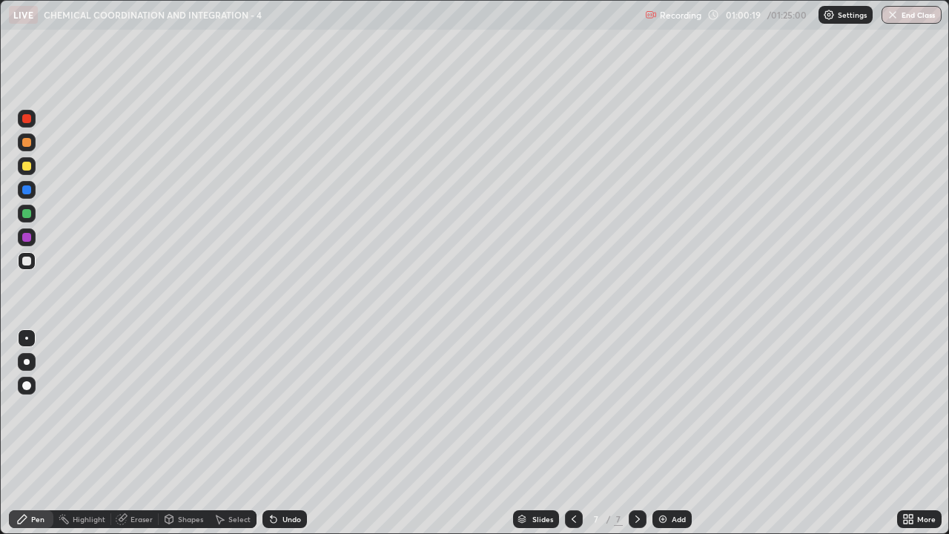
click at [30, 170] on div at bounding box center [27, 166] width 18 height 18
click at [27, 262] on div at bounding box center [26, 261] width 9 height 9
click at [283, 433] on div "Undo" at bounding box center [292, 518] width 19 height 7
click at [191, 433] on div "Shapes" at bounding box center [190, 518] width 25 height 7
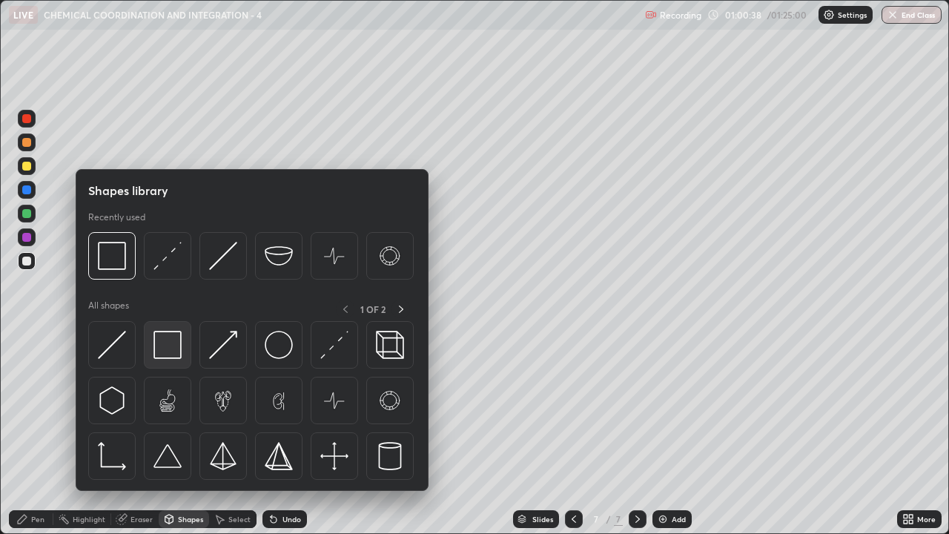
click at [175, 346] on img at bounding box center [168, 345] width 28 height 28
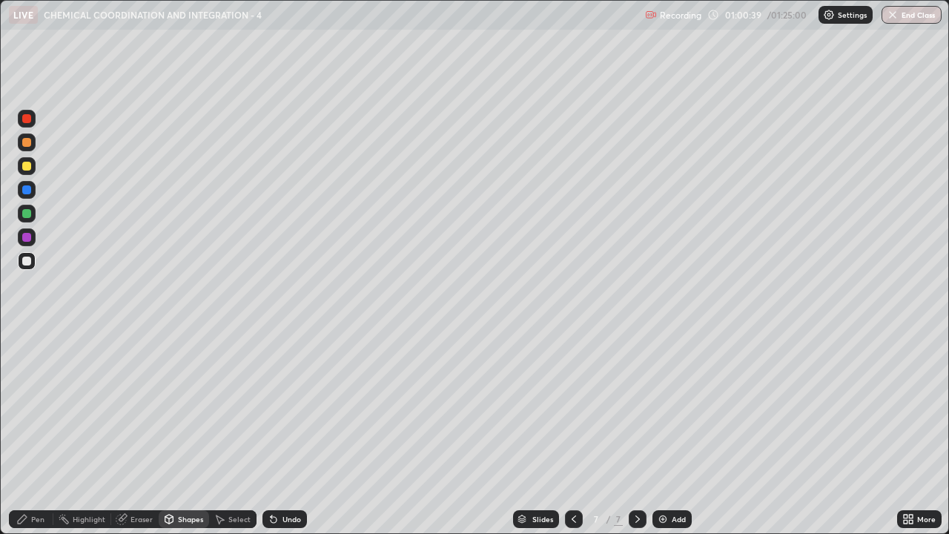
click at [33, 214] on div at bounding box center [27, 214] width 18 height 18
click at [28, 263] on div at bounding box center [26, 261] width 9 height 9
click at [30, 433] on div "Pen" at bounding box center [31, 519] width 44 height 18
click at [28, 142] on div at bounding box center [26, 142] width 9 height 9
click at [22, 263] on div at bounding box center [26, 261] width 9 height 9
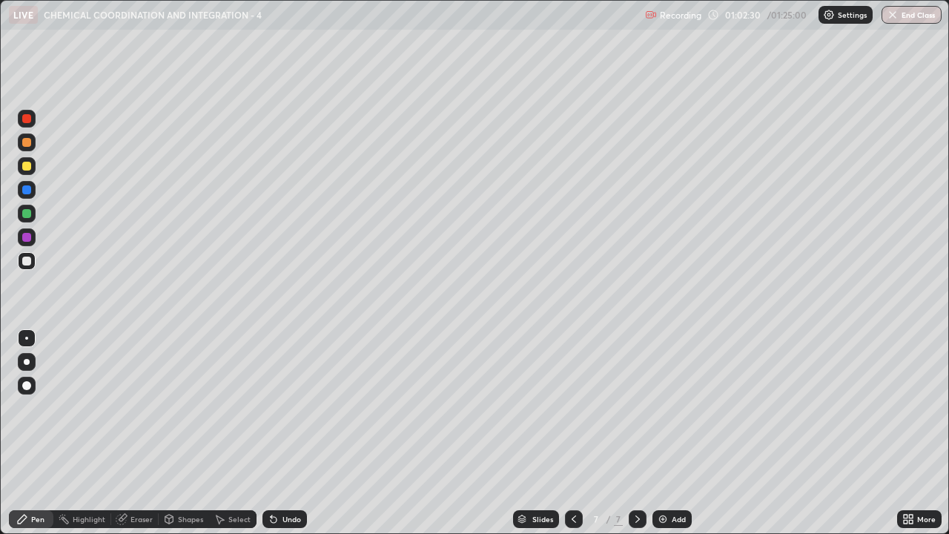
click at [22, 255] on div at bounding box center [27, 261] width 18 height 18
click at [27, 214] on div at bounding box center [26, 213] width 9 height 9
click at [25, 239] on div at bounding box center [26, 237] width 9 height 9
click at [24, 265] on div at bounding box center [26, 261] width 9 height 9
click at [28, 169] on div at bounding box center [26, 166] width 9 height 9
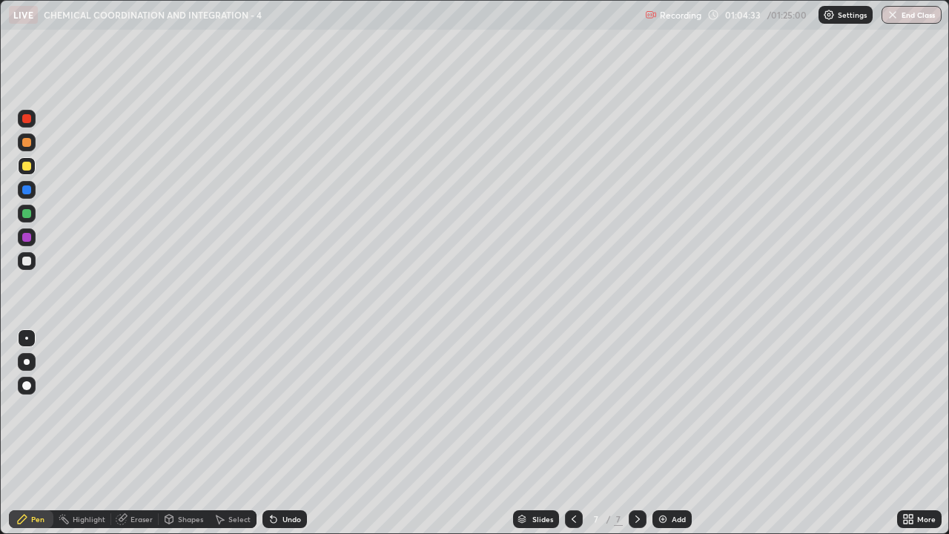
click at [27, 261] on div at bounding box center [26, 261] width 9 height 9
click at [26, 169] on div at bounding box center [26, 166] width 9 height 9
click at [27, 264] on div at bounding box center [26, 261] width 9 height 9
click at [661, 433] on img at bounding box center [663, 519] width 12 height 12
click at [29, 261] on div at bounding box center [26, 261] width 9 height 9
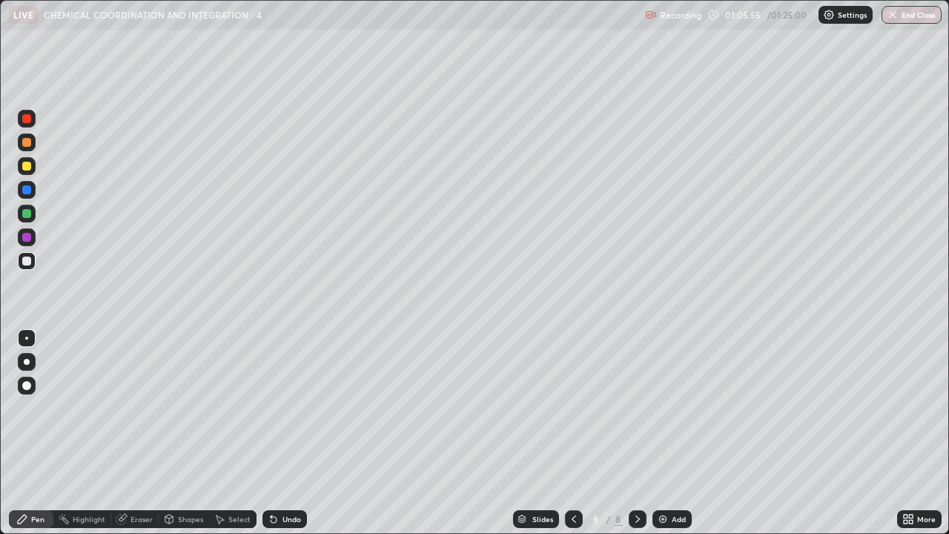
click at [187, 433] on div "Shapes" at bounding box center [190, 518] width 25 height 7
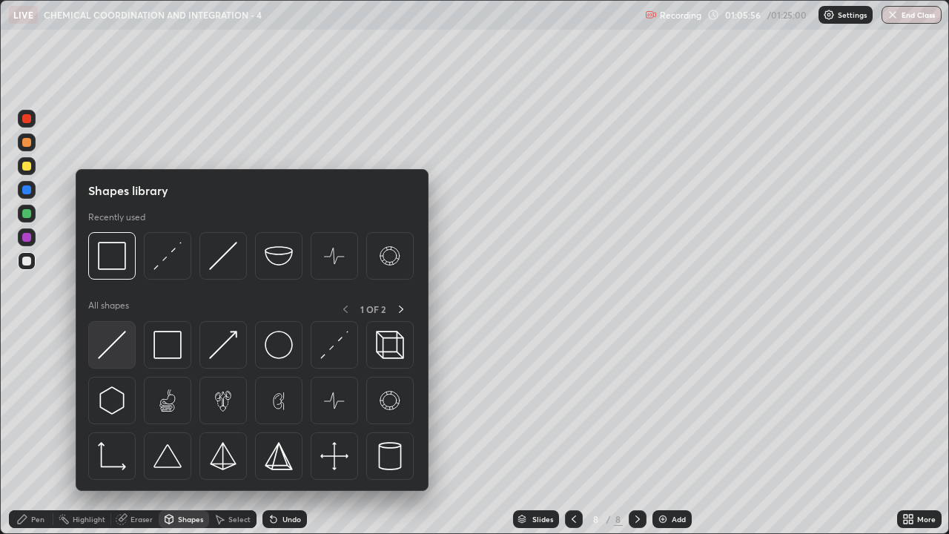
click at [125, 346] on img at bounding box center [112, 345] width 28 height 28
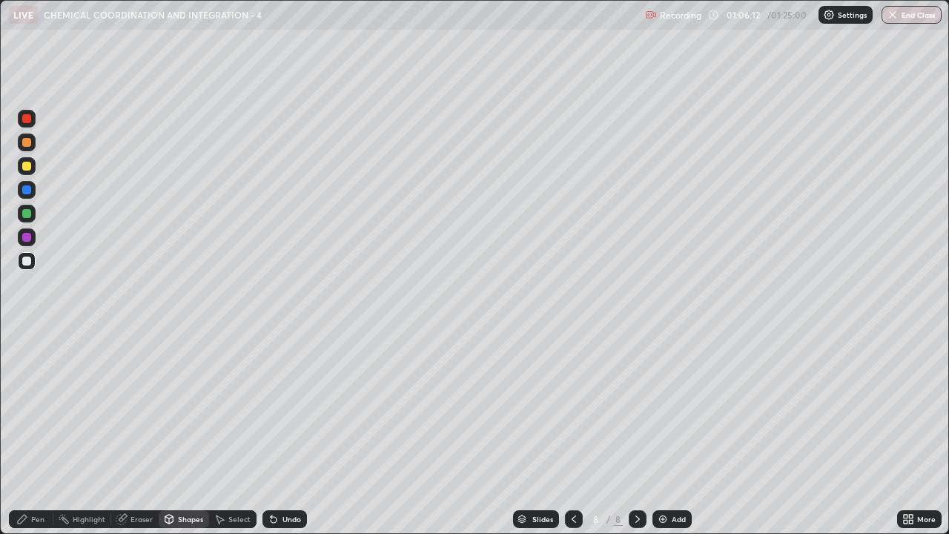
click at [33, 433] on div "Pen" at bounding box center [37, 518] width 13 height 7
click at [27, 168] on div at bounding box center [26, 166] width 9 height 9
click at [27, 216] on div at bounding box center [26, 213] width 9 height 9
click at [28, 167] on div at bounding box center [26, 166] width 9 height 9
click at [25, 142] on div at bounding box center [26, 142] width 9 height 9
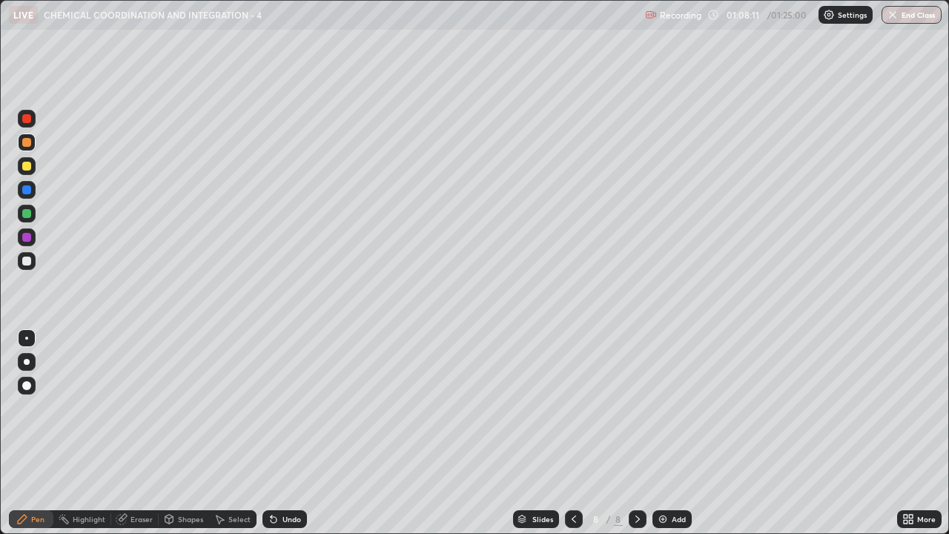
click at [34, 433] on div "Pen" at bounding box center [37, 518] width 13 height 7
click at [572, 433] on icon at bounding box center [574, 519] width 12 height 12
click at [635, 433] on icon at bounding box center [638, 519] width 12 height 12
click at [27, 264] on div at bounding box center [26, 261] width 9 height 9
click at [25, 142] on div at bounding box center [26, 142] width 9 height 9
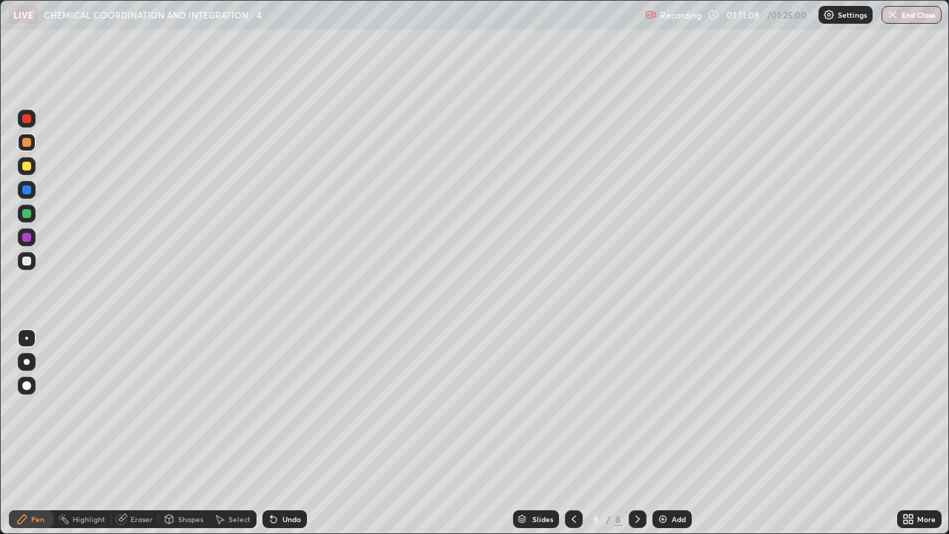
click at [27, 214] on div at bounding box center [26, 213] width 9 height 9
click at [283, 433] on div "Undo" at bounding box center [292, 518] width 19 height 7
click at [279, 433] on div "Undo" at bounding box center [285, 519] width 44 height 18
click at [272, 433] on icon at bounding box center [274, 520] width 6 height 6
click at [271, 433] on icon at bounding box center [274, 520] width 6 height 6
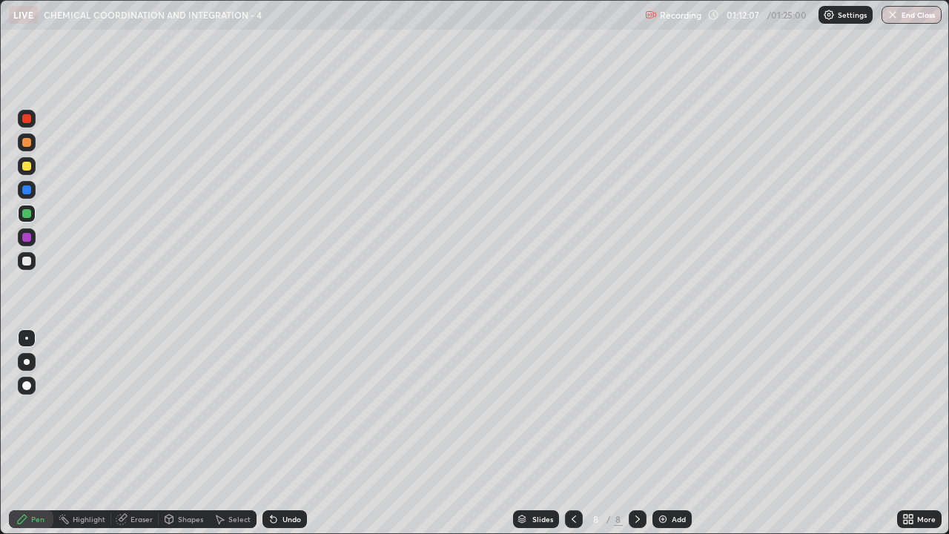
click at [276, 433] on icon at bounding box center [274, 519] width 12 height 12
click at [277, 433] on icon at bounding box center [274, 519] width 12 height 12
click at [278, 433] on div "Undo" at bounding box center [285, 519] width 44 height 18
click at [277, 433] on div "Undo" at bounding box center [285, 519] width 44 height 18
click at [277, 433] on icon at bounding box center [274, 519] width 12 height 12
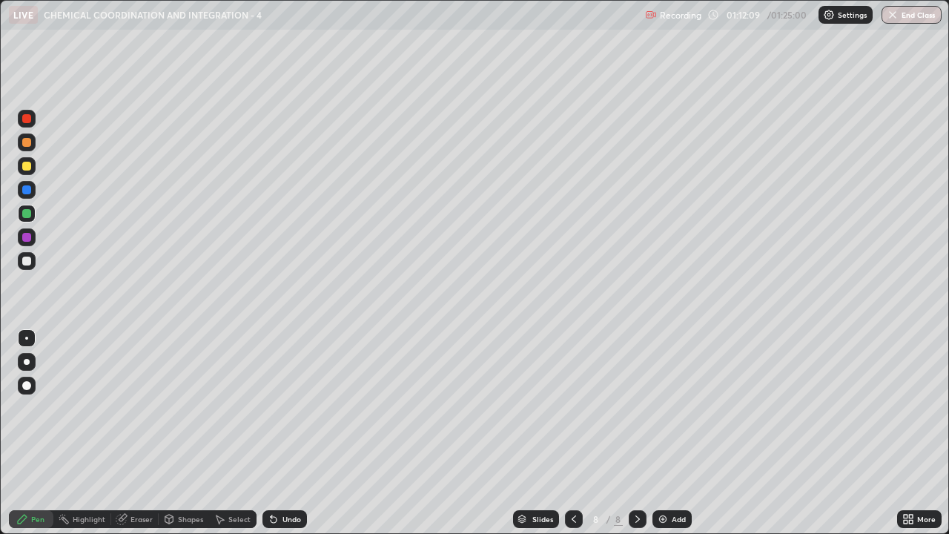
click at [277, 433] on icon at bounding box center [274, 519] width 12 height 12
click at [277, 433] on div "Undo" at bounding box center [285, 519] width 44 height 18
click at [277, 433] on icon at bounding box center [274, 519] width 12 height 12
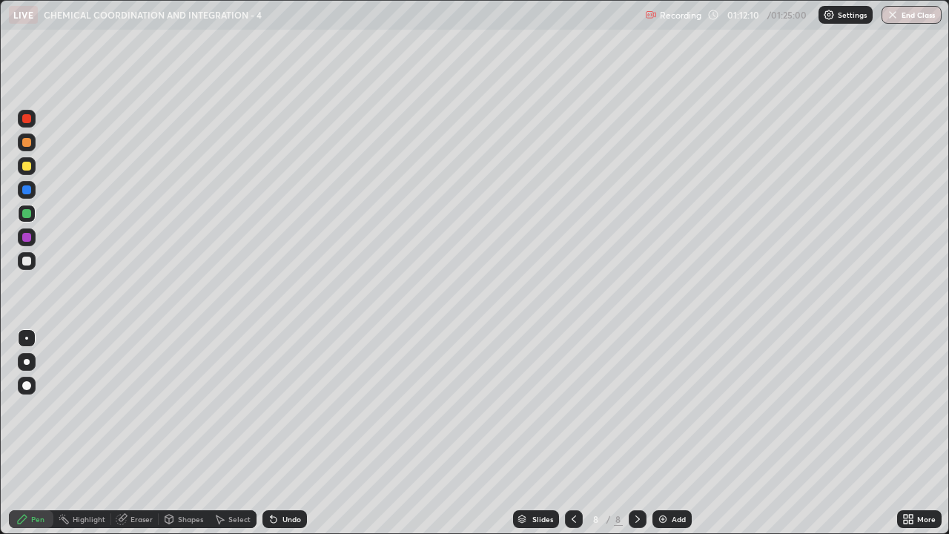
click at [277, 433] on icon at bounding box center [274, 519] width 12 height 12
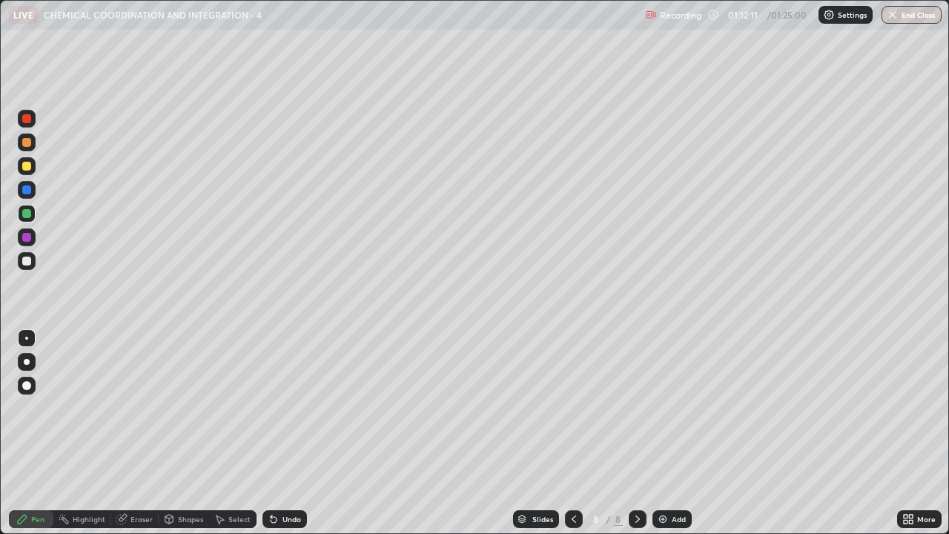
click at [277, 433] on icon at bounding box center [274, 519] width 12 height 12
click at [277, 433] on div "Undo" at bounding box center [285, 519] width 44 height 18
click at [277, 433] on icon at bounding box center [274, 519] width 12 height 12
click at [277, 433] on div "Undo" at bounding box center [285, 519] width 44 height 18
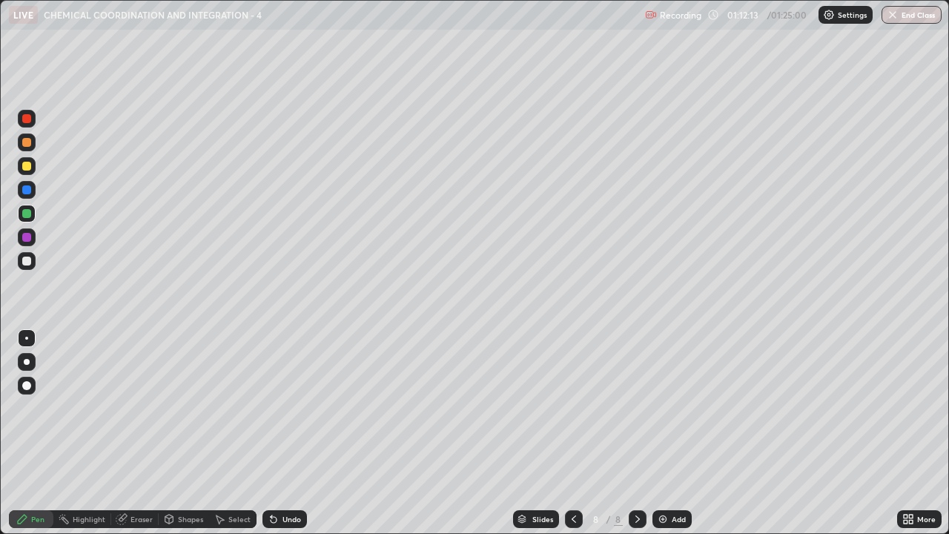
click at [277, 433] on div "Undo" at bounding box center [285, 519] width 44 height 18
click at [279, 433] on div "Undo" at bounding box center [285, 519] width 44 height 18
click at [278, 433] on div "Undo" at bounding box center [285, 519] width 44 height 18
click at [283, 433] on div "Undo" at bounding box center [292, 518] width 19 height 7
click at [280, 433] on div "Undo" at bounding box center [285, 519] width 44 height 18
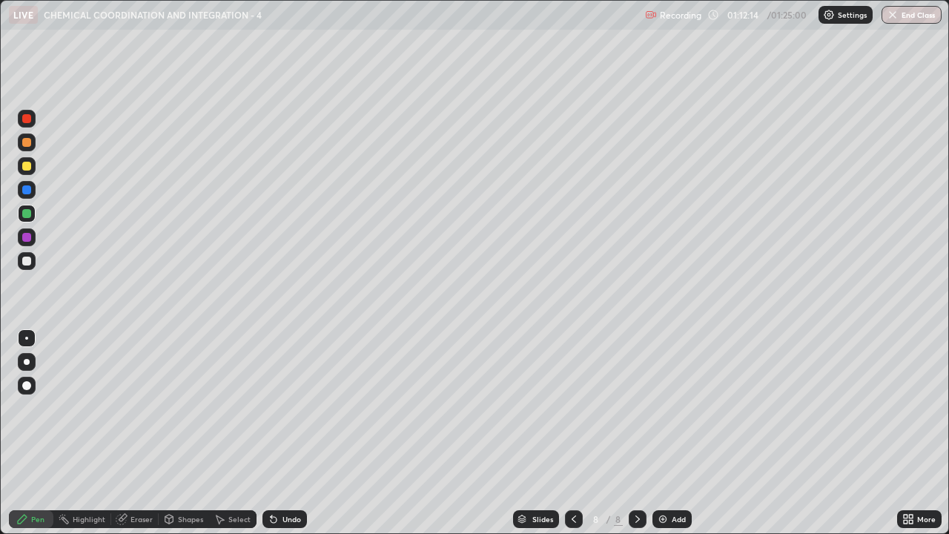
click at [283, 433] on div "Undo" at bounding box center [292, 518] width 19 height 7
click at [27, 213] on div at bounding box center [26, 213] width 9 height 9
click at [180, 433] on div "Shapes" at bounding box center [190, 518] width 25 height 7
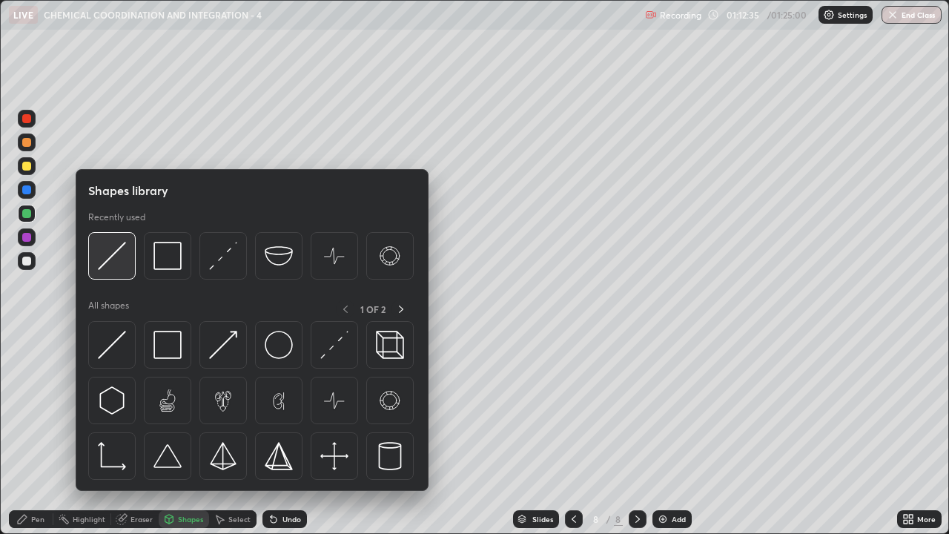
click at [116, 263] on img at bounding box center [112, 256] width 28 height 28
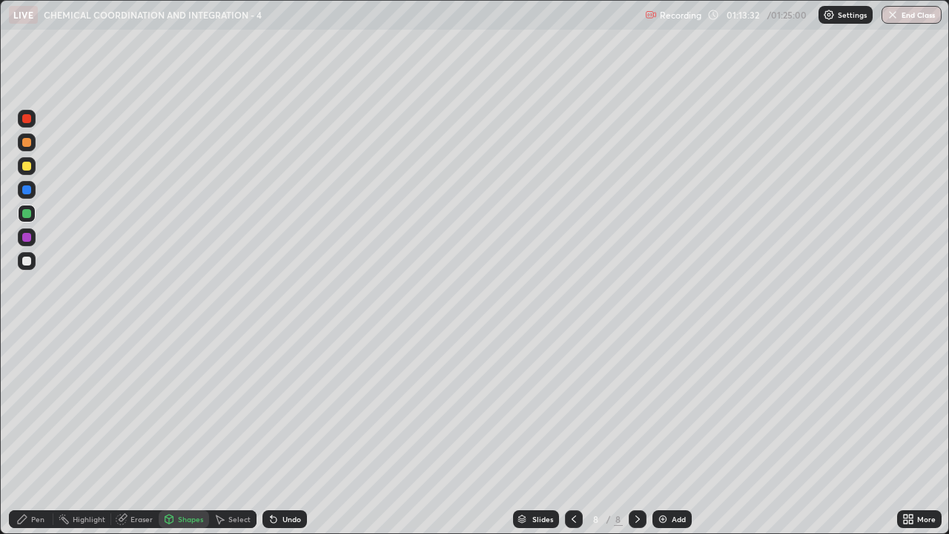
click at [26, 264] on div at bounding box center [26, 261] width 9 height 9
click at [280, 433] on div "Undo" at bounding box center [285, 519] width 44 height 18
click at [27, 433] on icon at bounding box center [22, 519] width 12 height 12
click at [288, 433] on div "Undo" at bounding box center [292, 518] width 19 height 7
click at [573, 433] on icon at bounding box center [574, 519] width 12 height 12
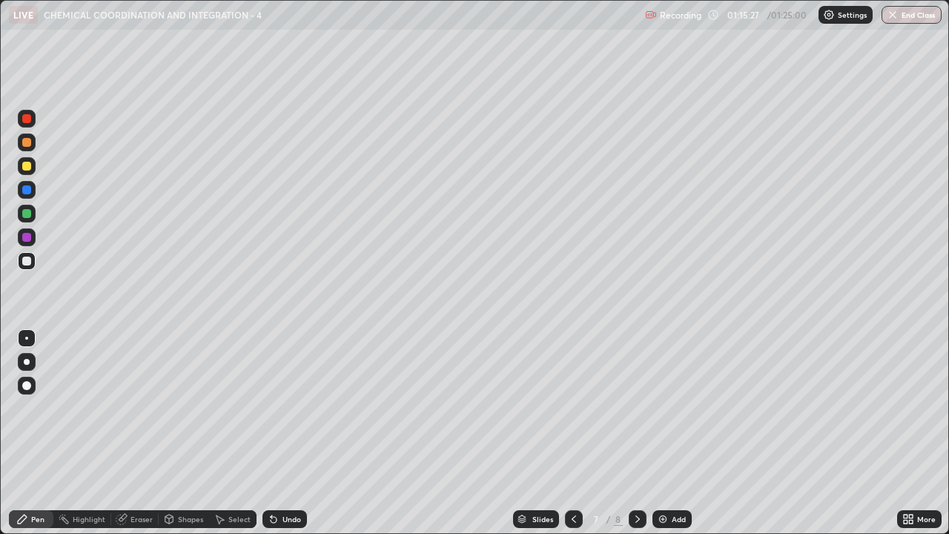
click at [637, 433] on icon at bounding box center [638, 519] width 12 height 12
click at [664, 433] on img at bounding box center [663, 519] width 12 height 12
click at [27, 263] on div at bounding box center [26, 261] width 9 height 9
click at [28, 264] on div at bounding box center [26, 261] width 9 height 9
click at [28, 169] on div at bounding box center [26, 166] width 9 height 9
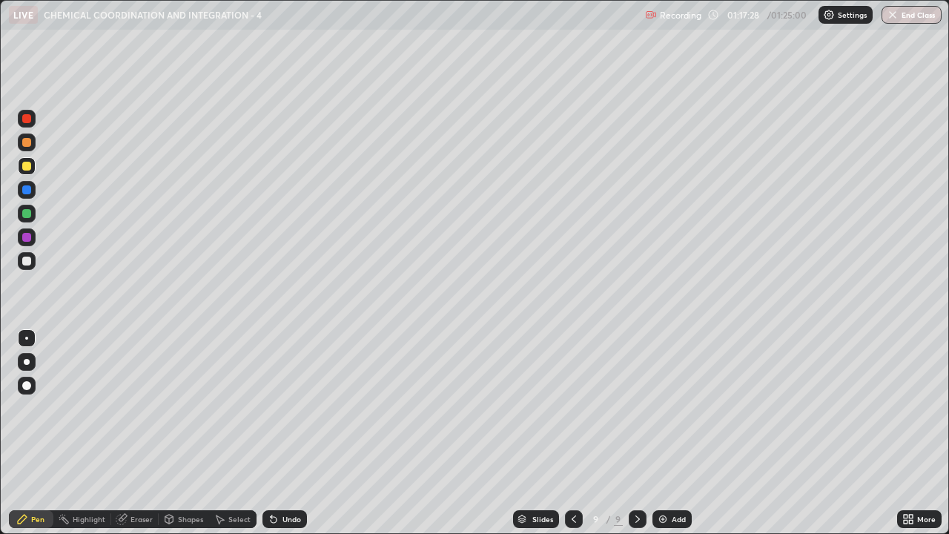
click at [22, 189] on div at bounding box center [26, 189] width 9 height 9
click at [24, 262] on div at bounding box center [26, 261] width 9 height 9
click at [138, 433] on div "Eraser" at bounding box center [142, 518] width 22 height 7
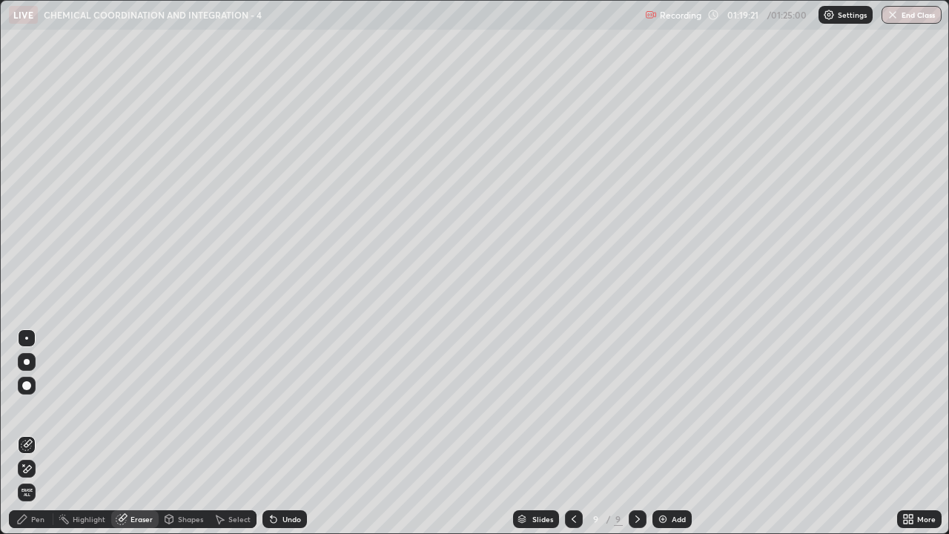
click at [188, 433] on div "Shapes" at bounding box center [190, 518] width 25 height 7
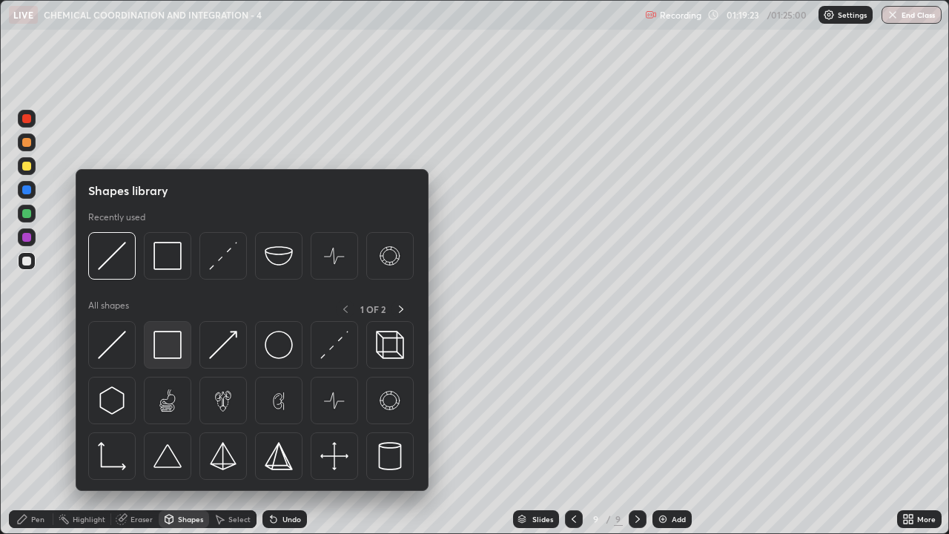
click at [171, 349] on img at bounding box center [168, 345] width 28 height 28
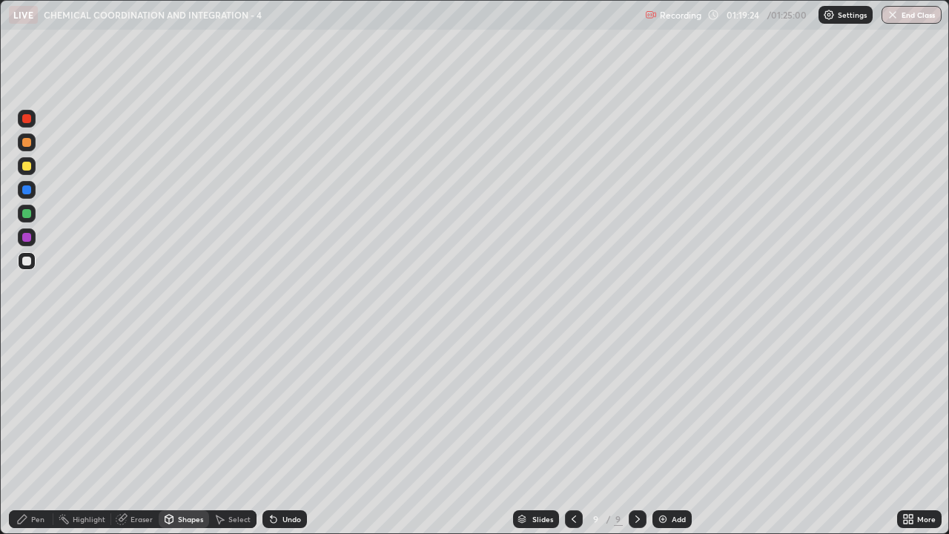
click at [27, 214] on div at bounding box center [26, 213] width 9 height 9
click at [27, 266] on div at bounding box center [27, 261] width 18 height 18
click at [30, 168] on div at bounding box center [26, 166] width 9 height 9
click at [278, 433] on div "Undo" at bounding box center [285, 519] width 44 height 18
click at [277, 433] on div "Undo" at bounding box center [285, 519] width 44 height 18
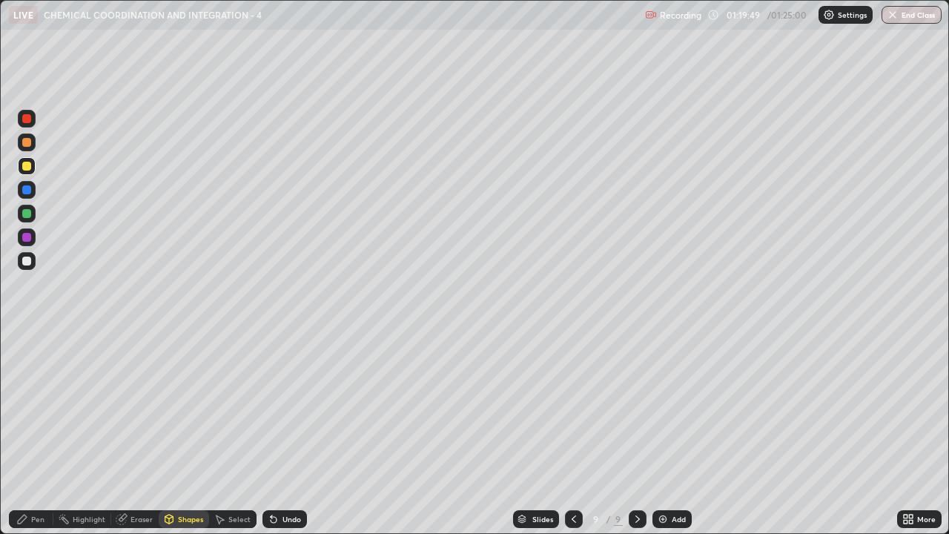
click at [32, 433] on div "Pen" at bounding box center [37, 518] width 13 height 7
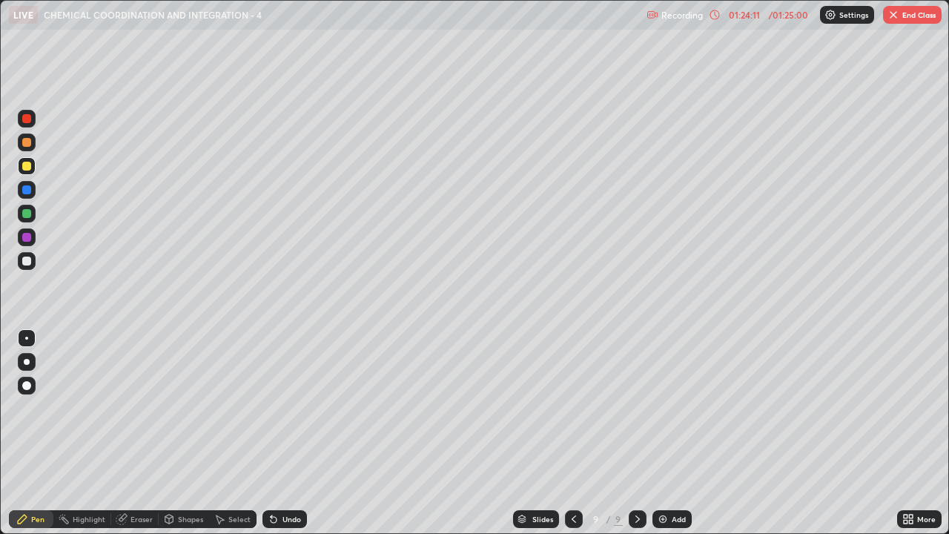
click at [24, 264] on div at bounding box center [26, 261] width 9 height 9
click at [33, 147] on div at bounding box center [27, 142] width 18 height 18
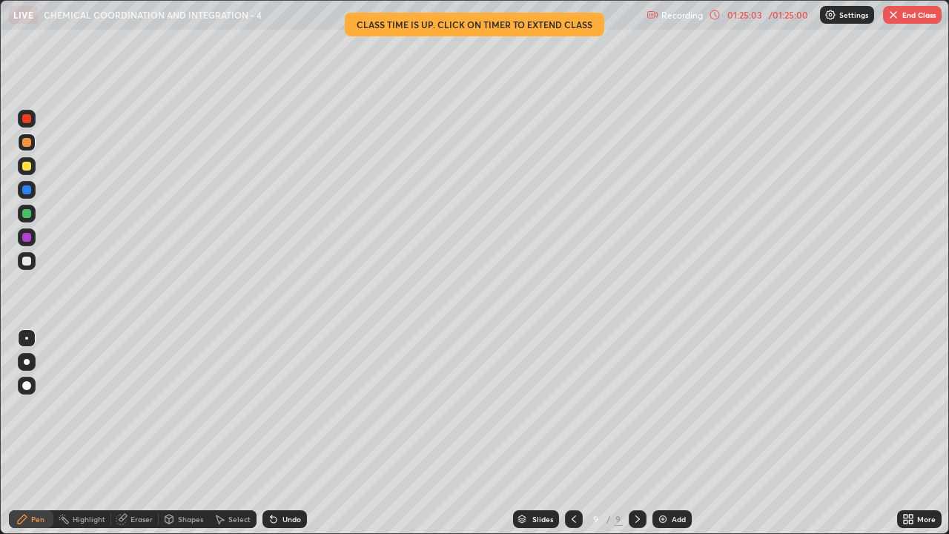
click at [26, 260] on div at bounding box center [26, 261] width 9 height 9
click at [142, 433] on div "Eraser" at bounding box center [142, 518] width 22 height 7
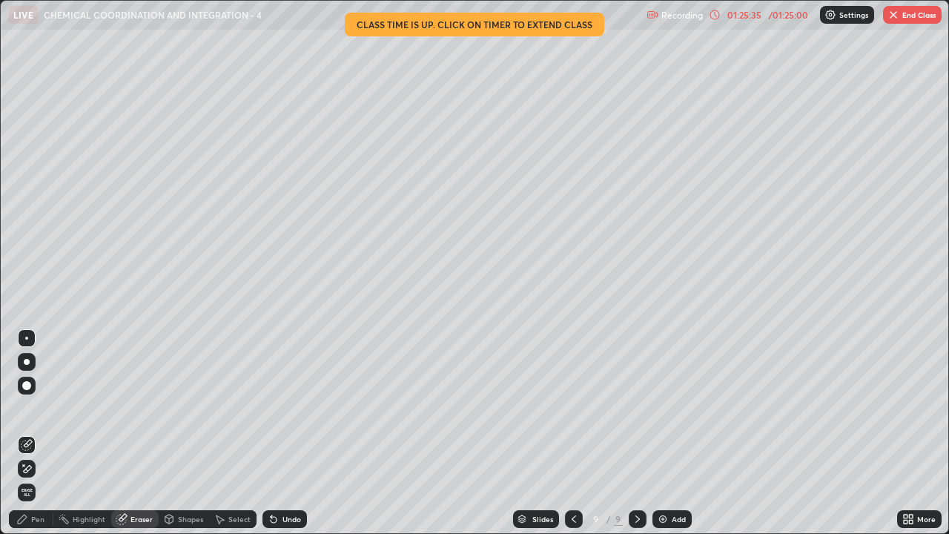
click at [29, 433] on div "Pen" at bounding box center [31, 519] width 44 height 18
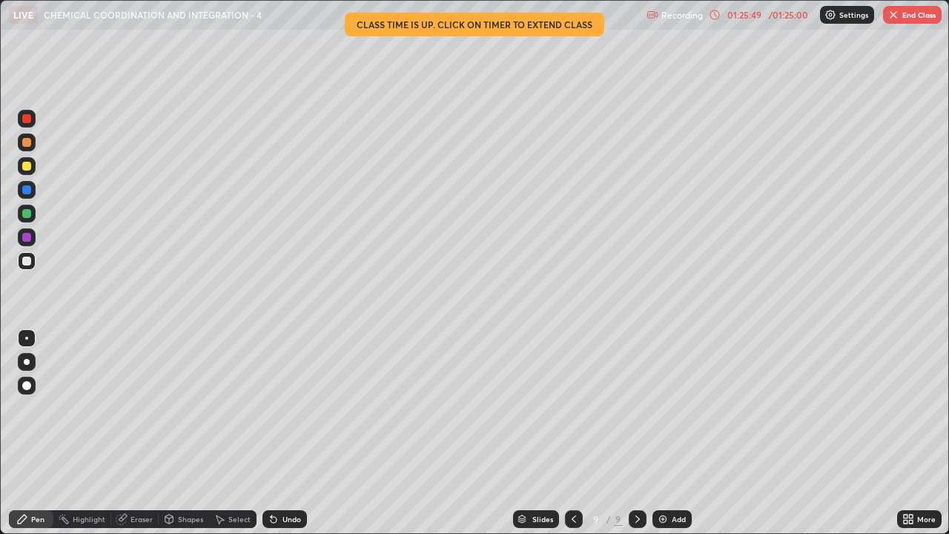
click at [27, 167] on div at bounding box center [26, 166] width 9 height 9
click at [28, 265] on div at bounding box center [26, 261] width 9 height 9
click at [28, 170] on div at bounding box center [26, 166] width 9 height 9
click at [905, 13] on button "End Class" at bounding box center [912, 15] width 59 height 18
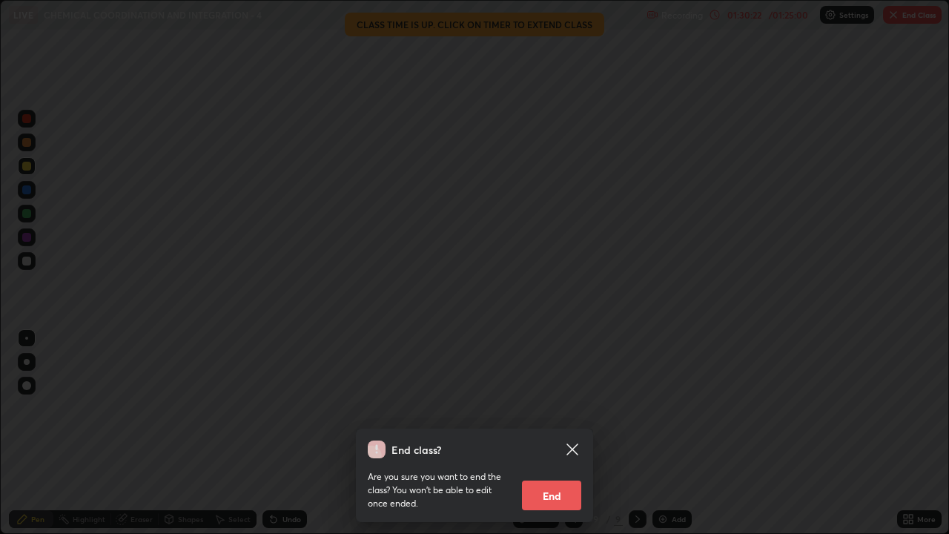
click at [556, 433] on button "End" at bounding box center [551, 496] width 59 height 30
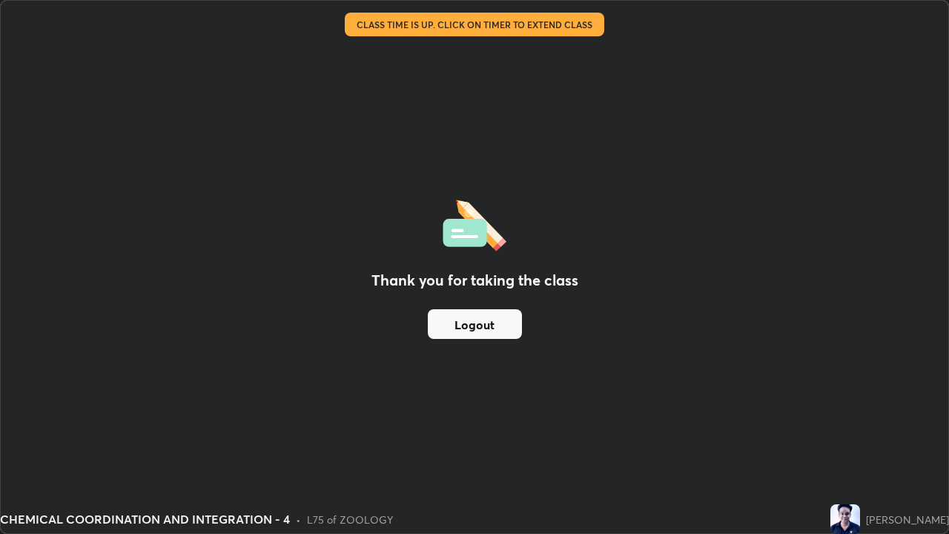
click at [464, 326] on button "Logout" at bounding box center [475, 324] width 94 height 30
click at [463, 326] on button "Logout" at bounding box center [475, 324] width 94 height 30
click at [464, 325] on button "Logout" at bounding box center [475, 324] width 94 height 30
click at [466, 323] on button "Logout" at bounding box center [475, 324] width 94 height 30
click at [465, 320] on button "Logout" at bounding box center [475, 324] width 94 height 30
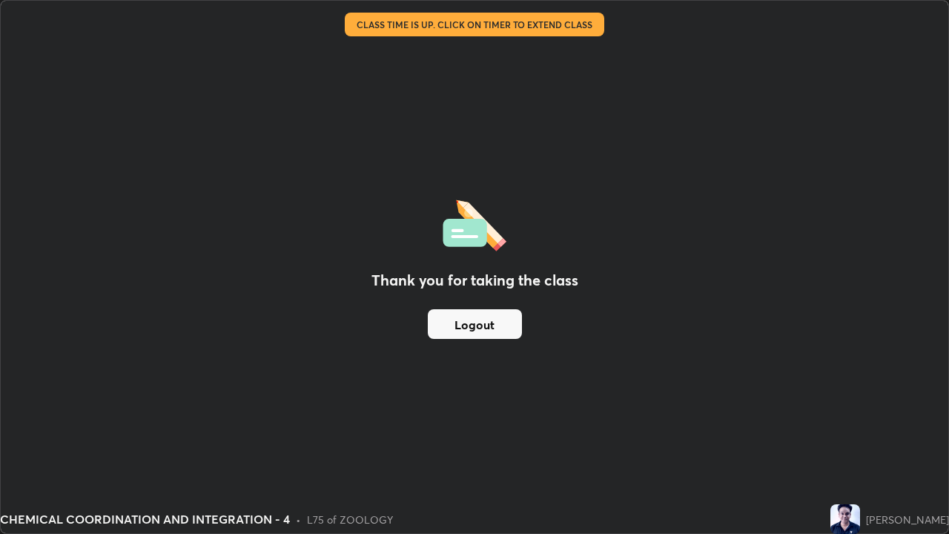
click at [462, 316] on button "Logout" at bounding box center [475, 324] width 94 height 30
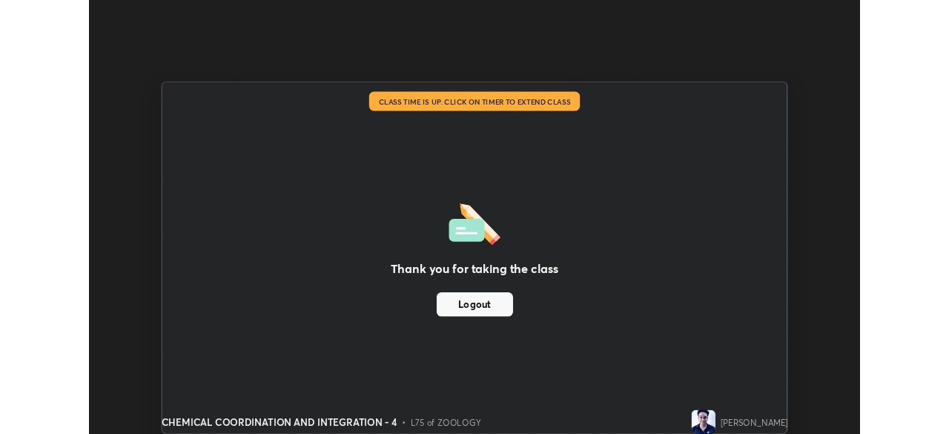
scroll to position [73726, 73211]
